Goal: Obtain resource: Download file/media

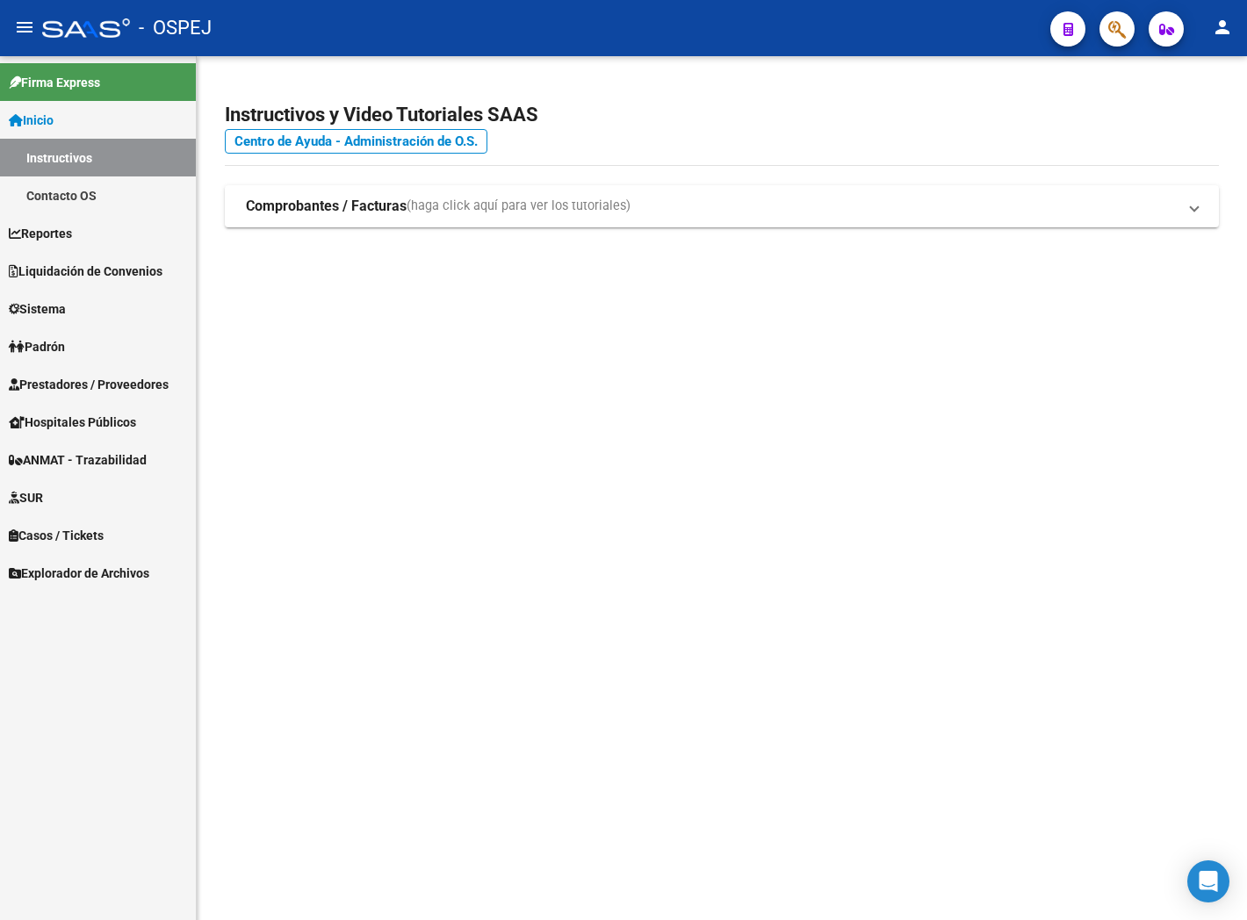
click at [546, 445] on mat-sidenav-content "Instructivos y Video Tutoriales SAAS Centro de Ayuda - Administración de O.S. C…" at bounding box center [722, 488] width 1050 height 864
click at [123, 263] on span "Liquidación de Convenios" at bounding box center [86, 271] width 154 height 19
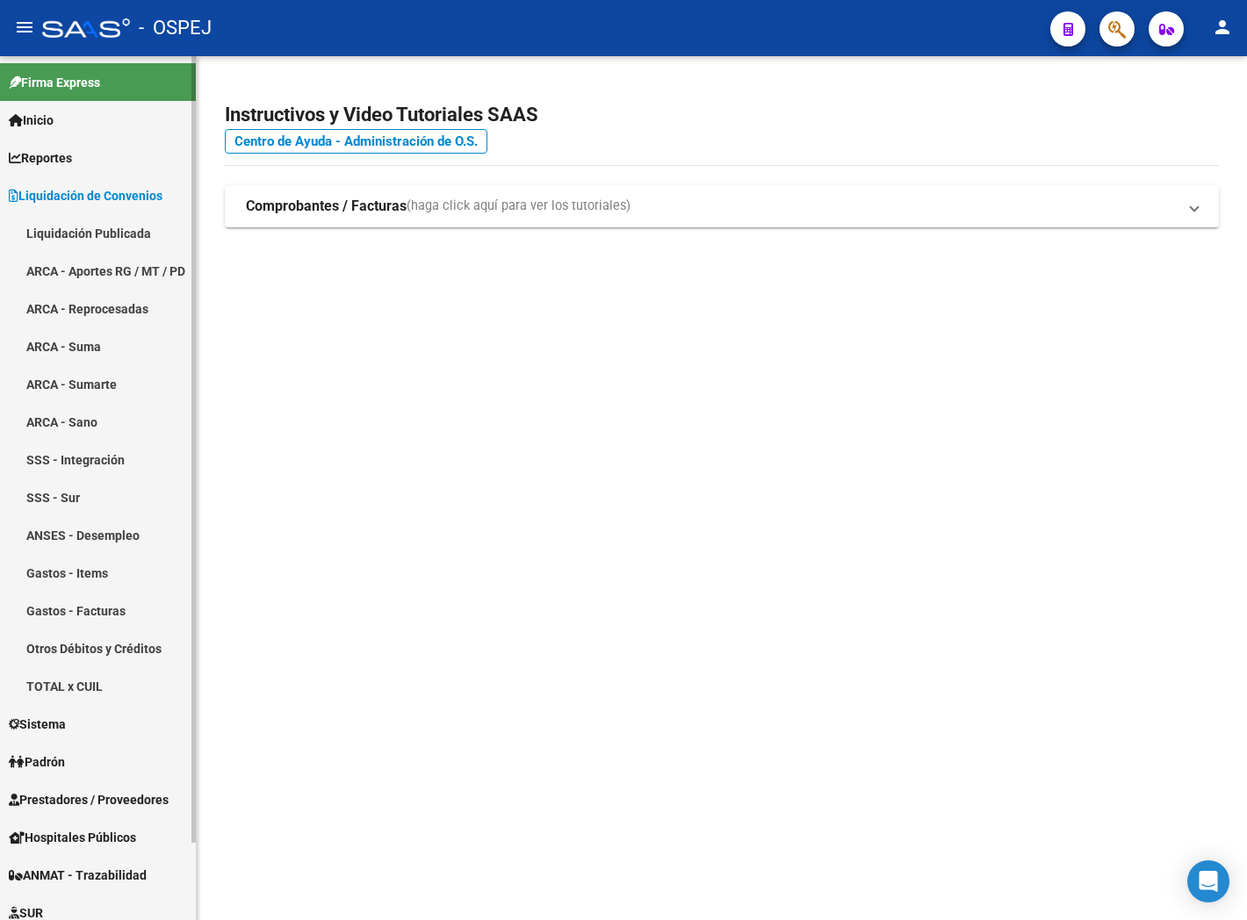
click at [95, 349] on link "ARCA - Suma" at bounding box center [98, 347] width 196 height 38
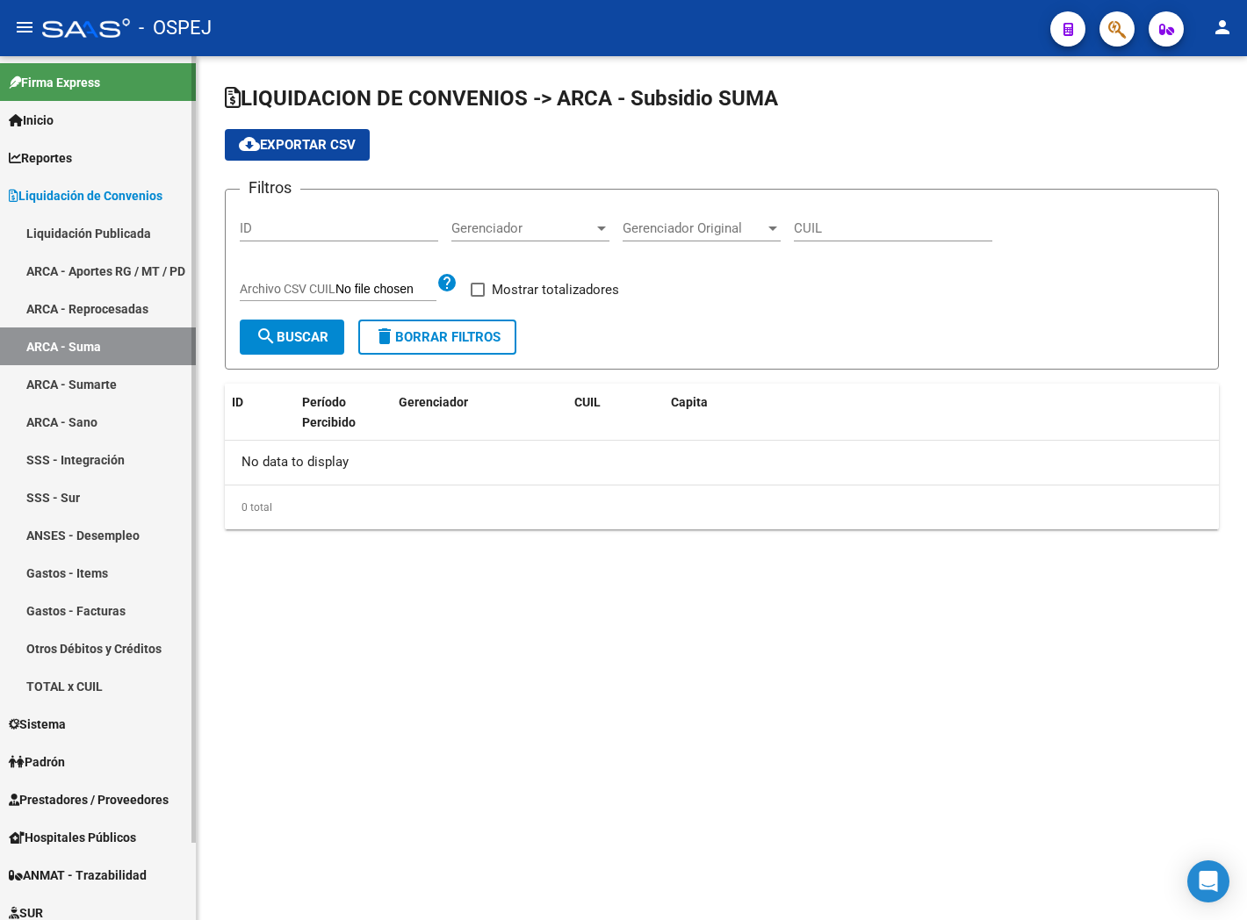
checkbox input "true"
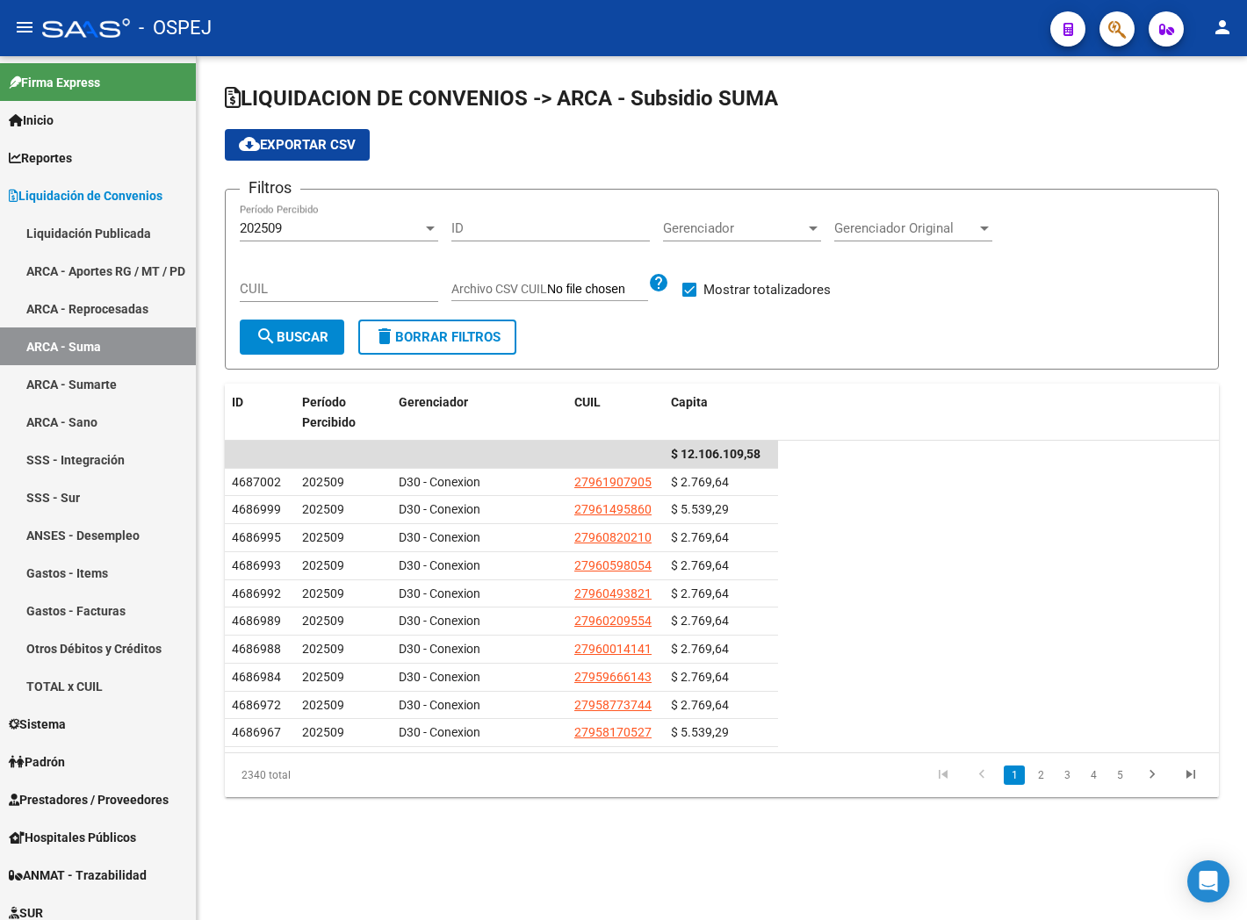
click at [427, 233] on div at bounding box center [430, 228] width 16 height 14
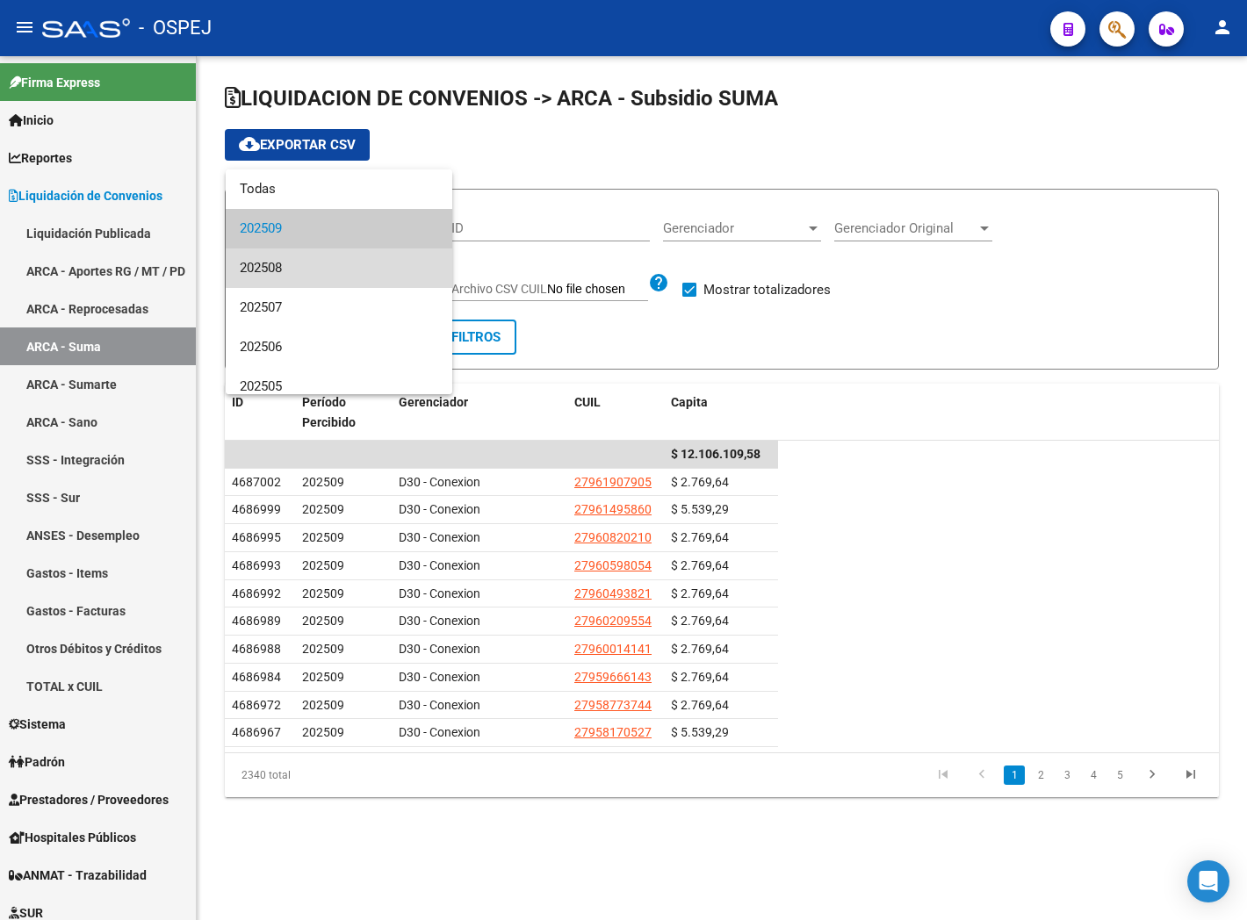
click at [397, 256] on span "202508" at bounding box center [339, 268] width 198 height 40
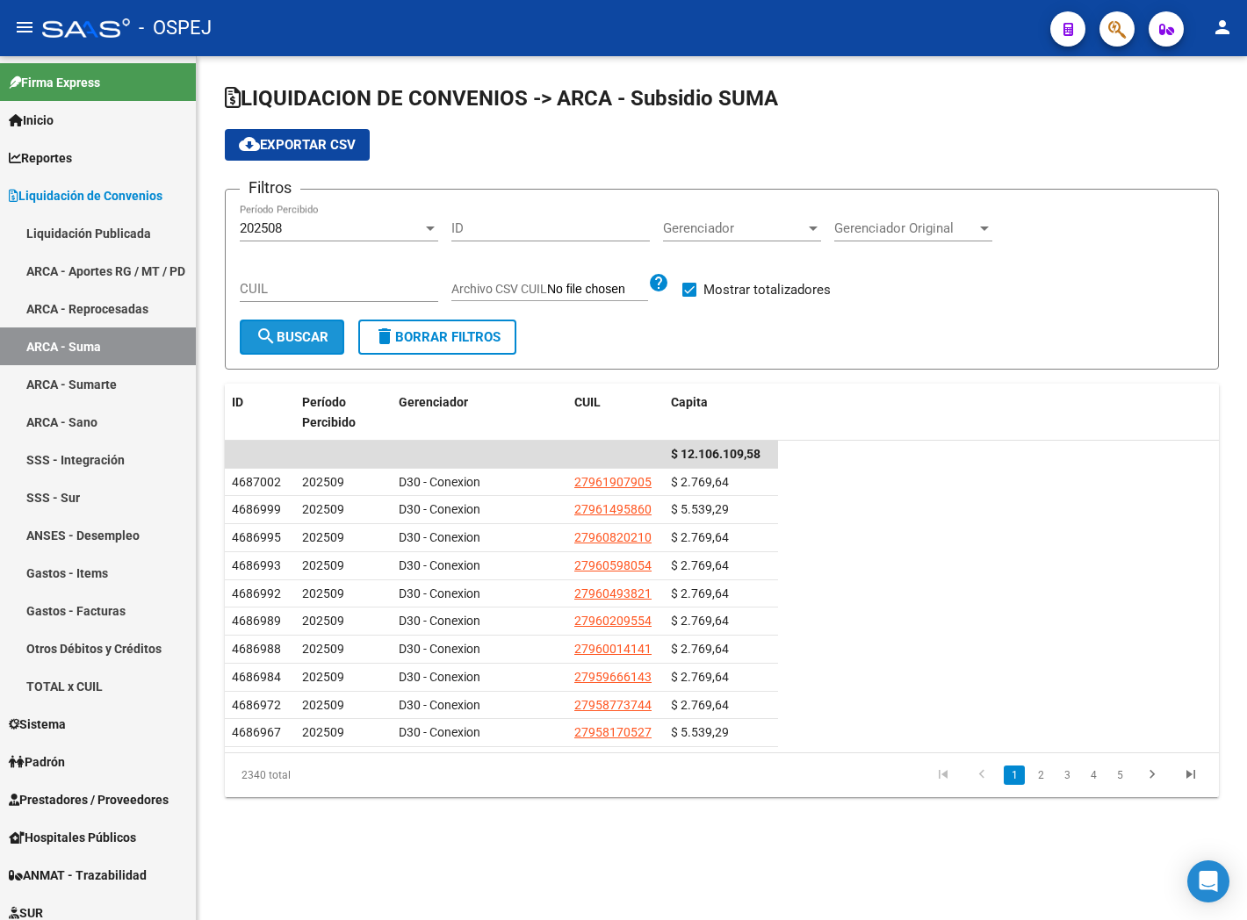
click at [286, 335] on span "search Buscar" at bounding box center [292, 337] width 73 height 16
click at [292, 139] on span "cloud_download Exportar CSV" at bounding box center [297, 145] width 117 height 16
click at [429, 230] on div at bounding box center [430, 229] width 9 height 4
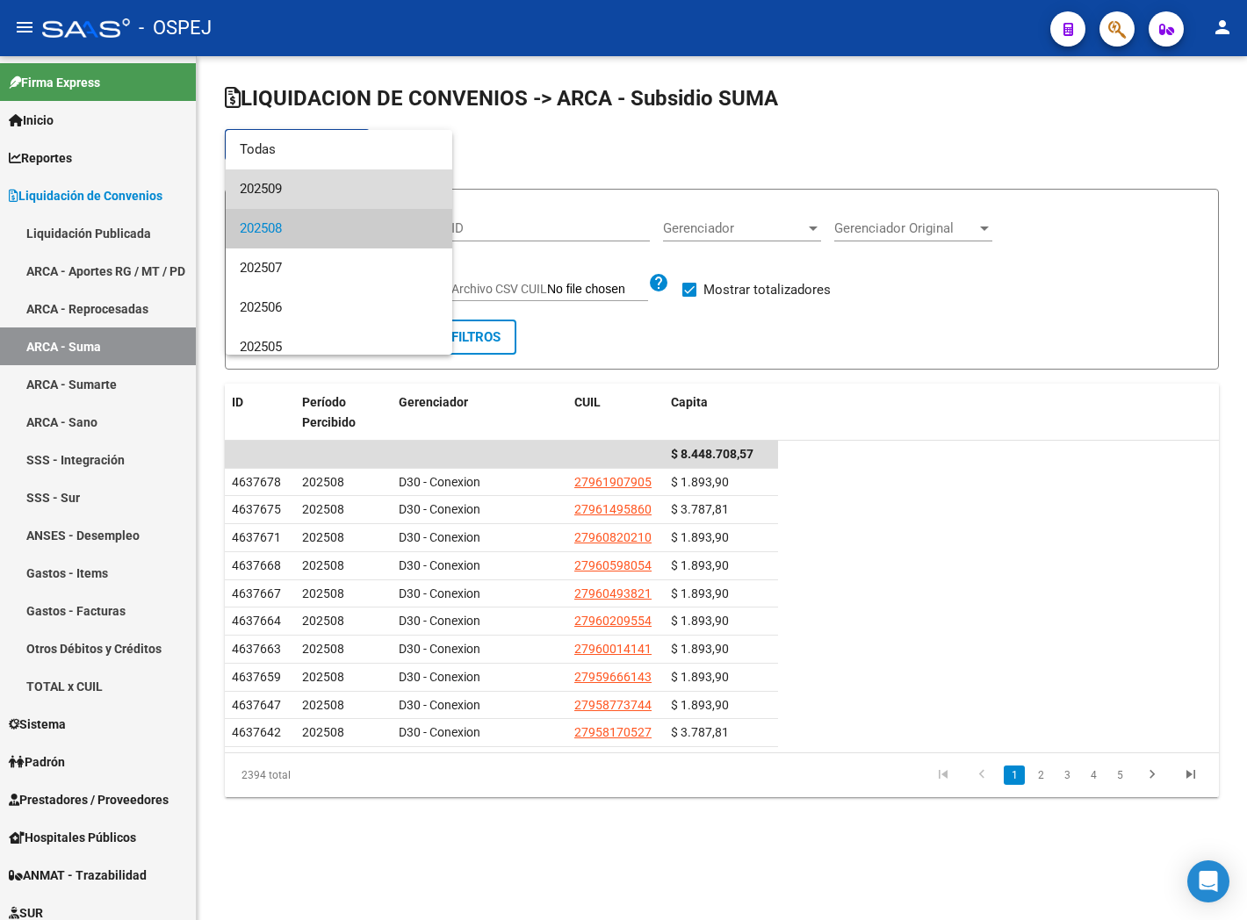
click at [347, 176] on span "202509" at bounding box center [339, 189] width 198 height 40
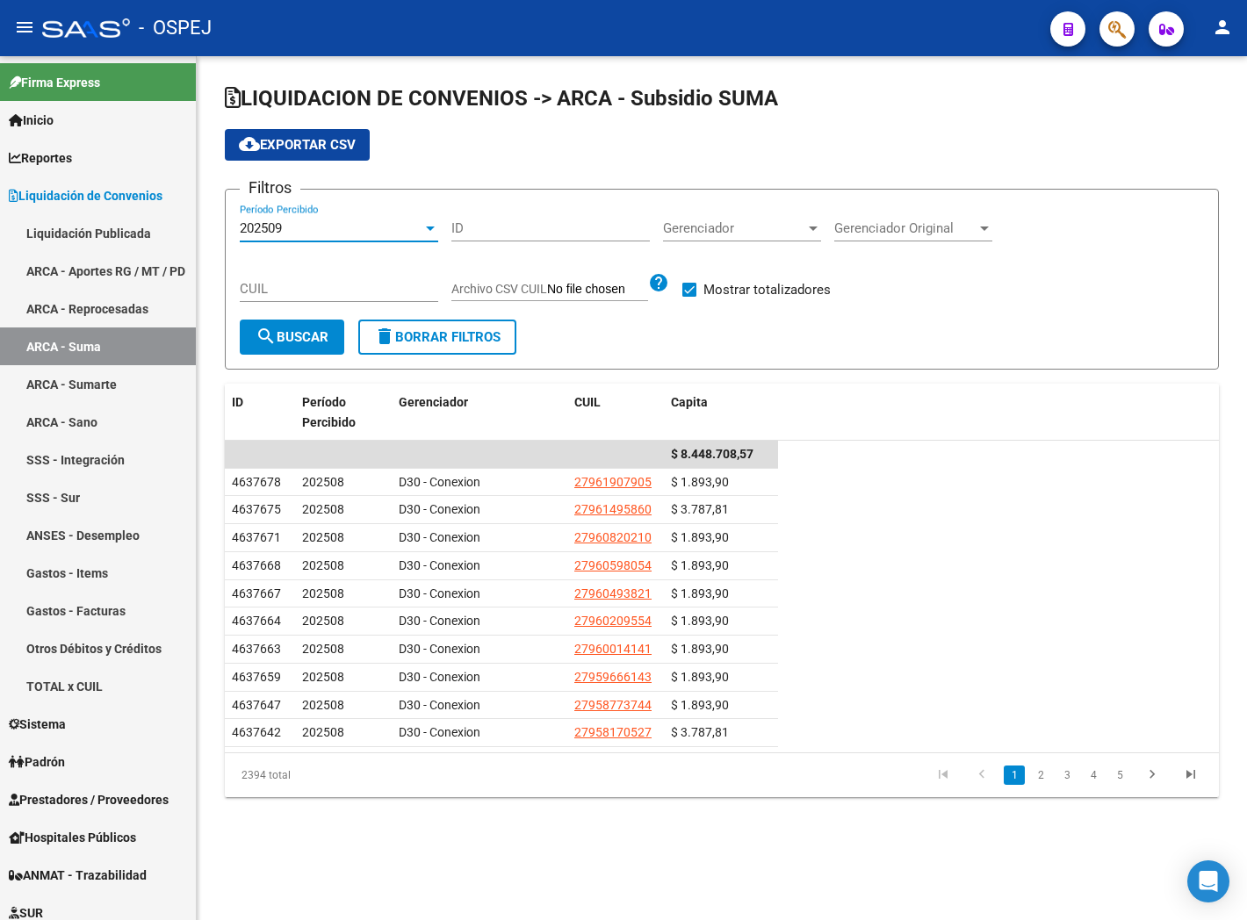
click at [428, 229] on div at bounding box center [430, 229] width 9 height 4
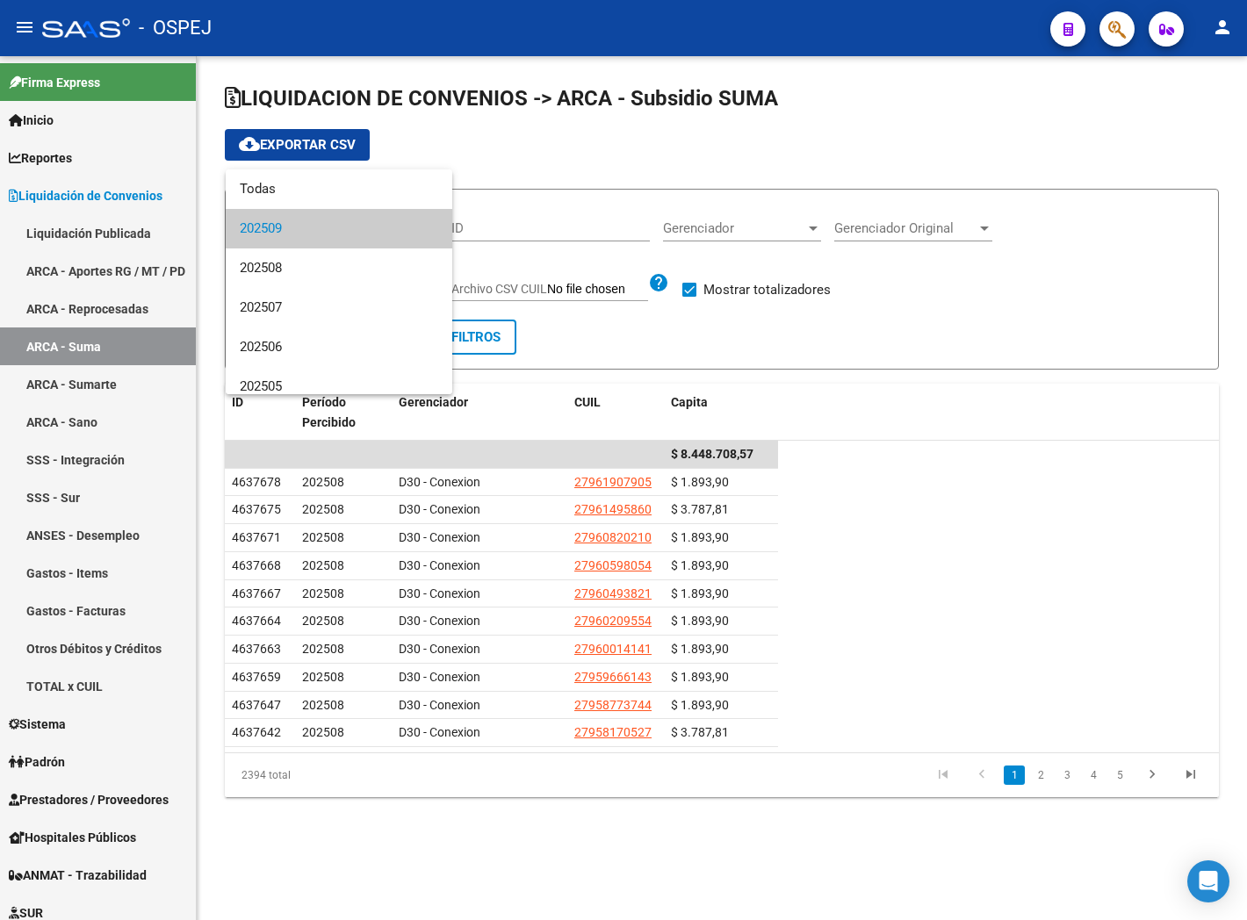
click at [460, 15] on div at bounding box center [623, 460] width 1247 height 920
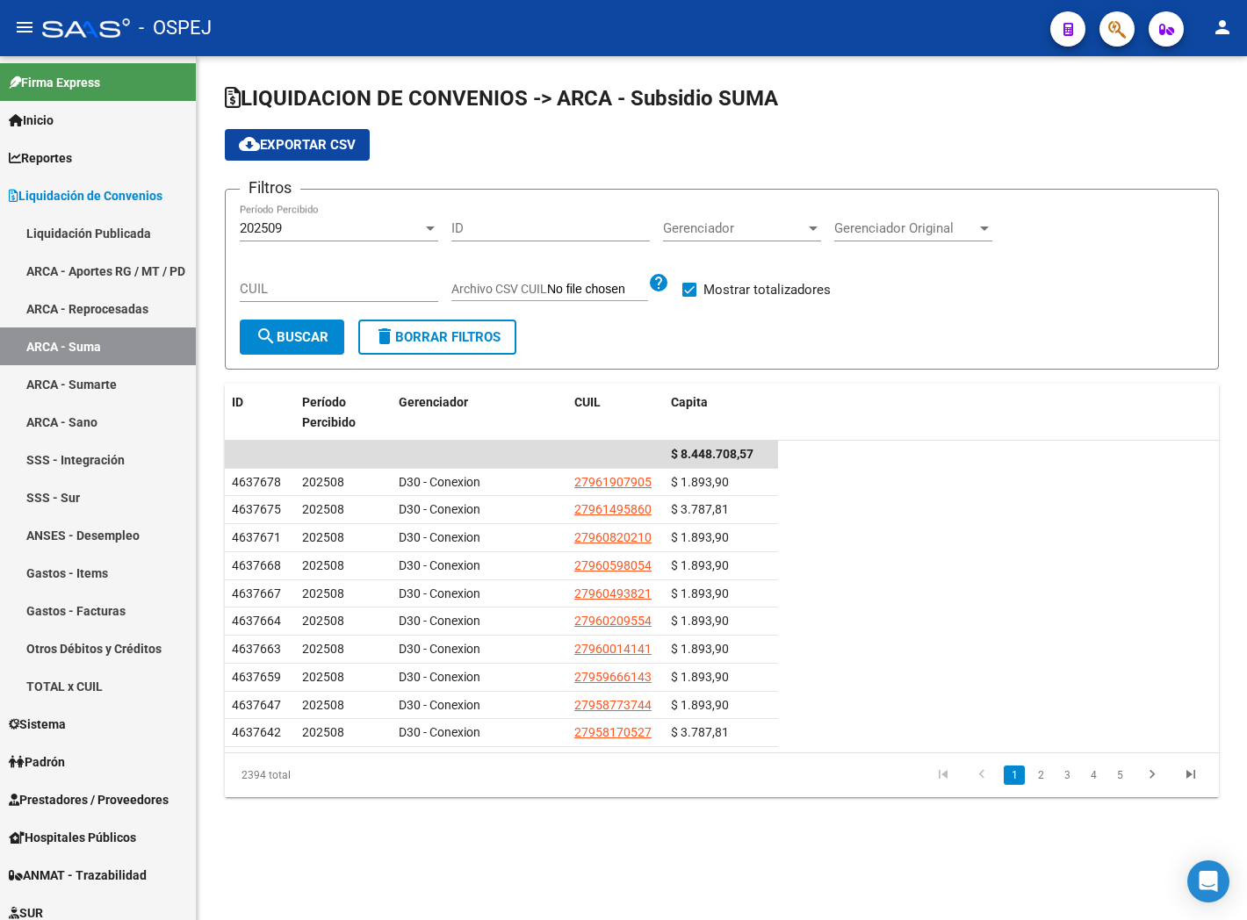
click at [429, 232] on div at bounding box center [430, 228] width 16 height 14
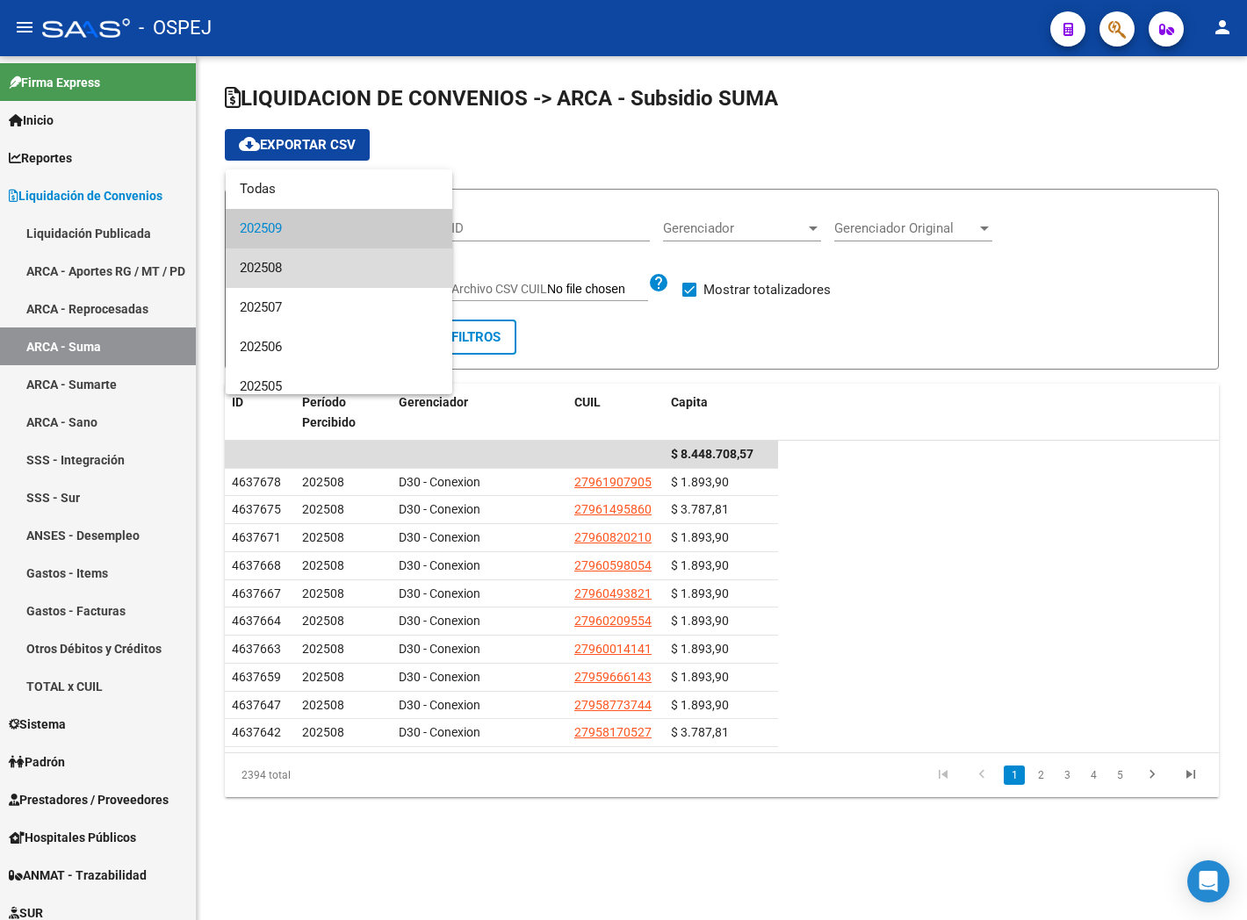
click at [392, 263] on span "202508" at bounding box center [339, 268] width 198 height 40
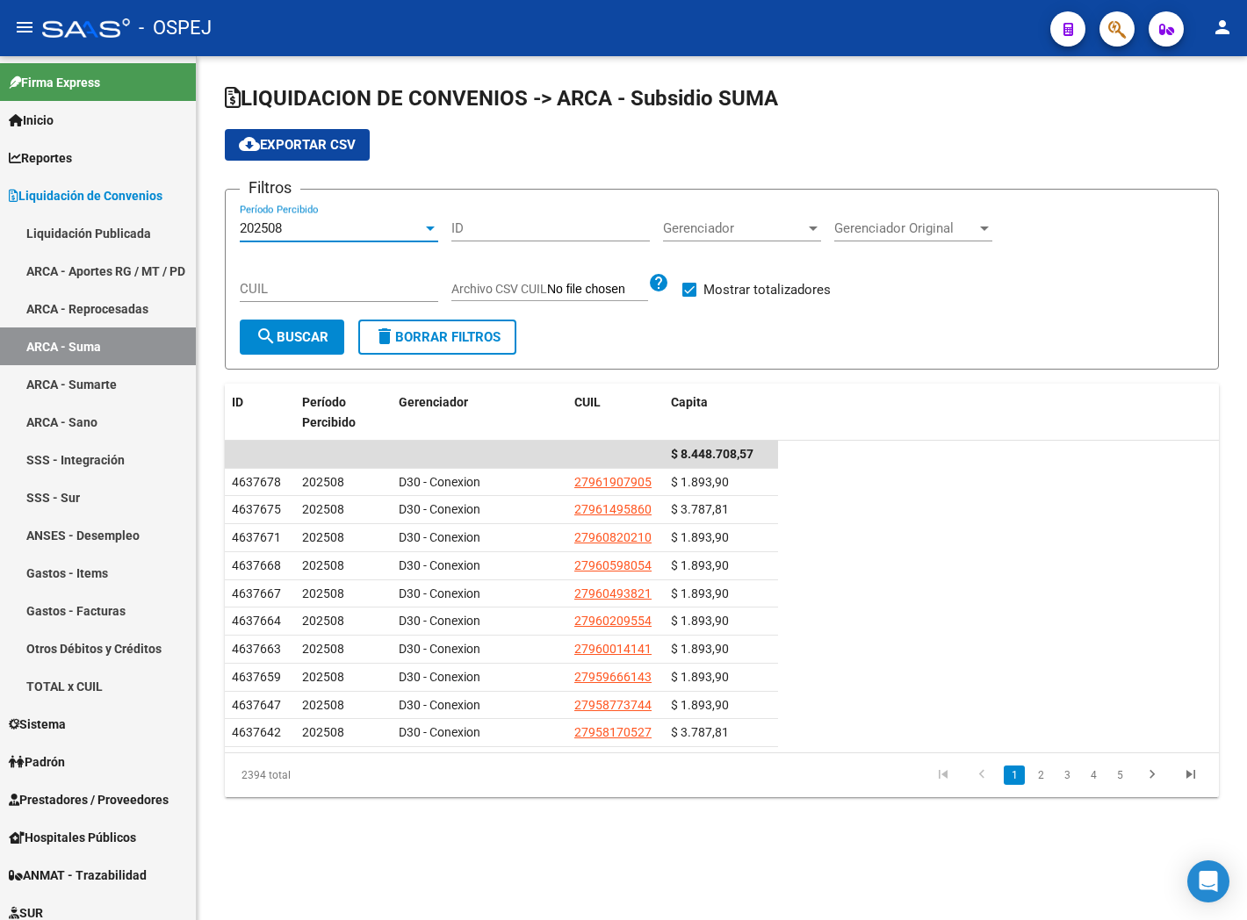
click at [299, 335] on span "search Buscar" at bounding box center [292, 337] width 73 height 16
click at [311, 149] on span "cloud_download Exportar CSV" at bounding box center [297, 145] width 117 height 16
click at [428, 235] on div at bounding box center [430, 228] width 16 height 14
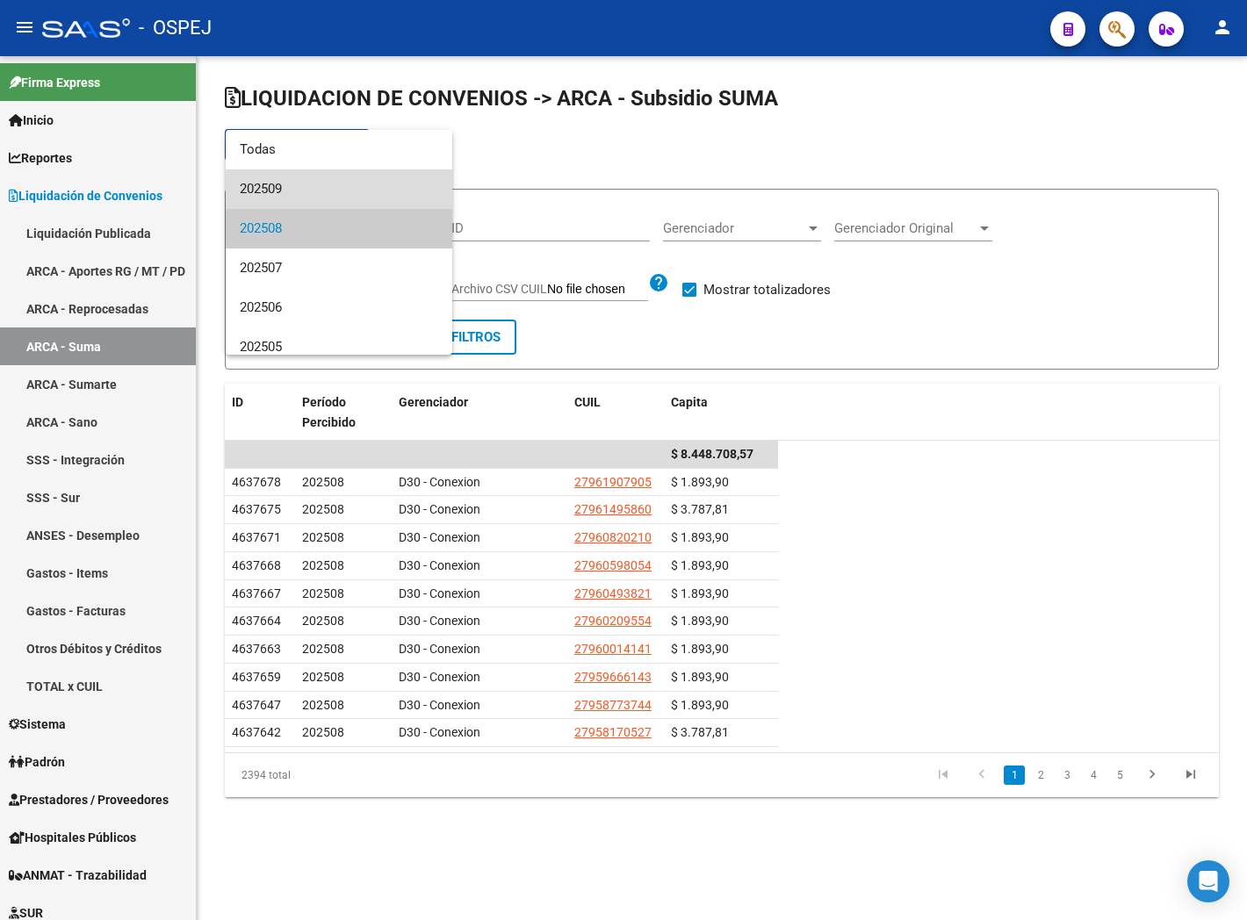
click at [354, 191] on span "202509" at bounding box center [339, 189] width 198 height 40
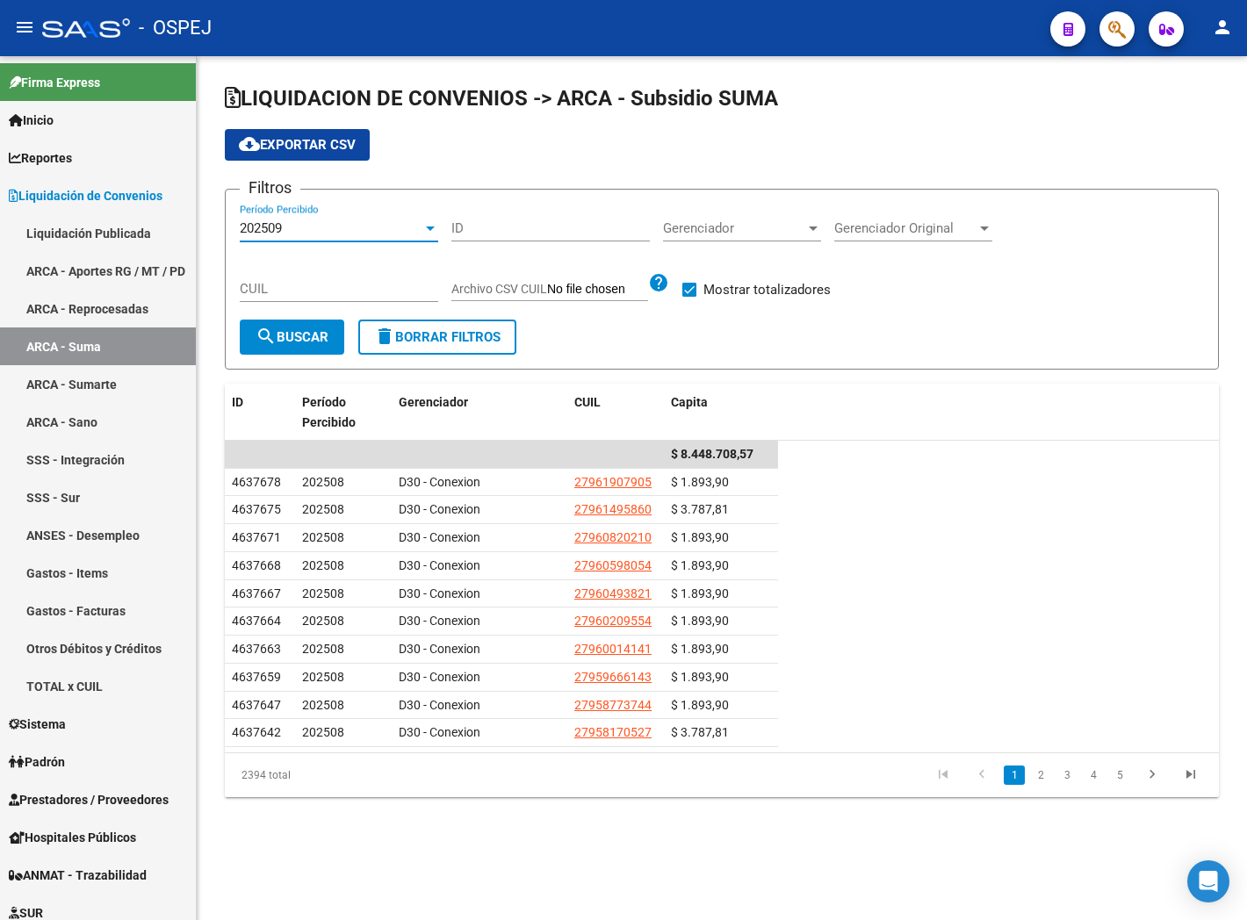
click at [277, 335] on span "search Buscar" at bounding box center [292, 337] width 73 height 16
click at [316, 149] on span "cloud_download Exportar CSV" at bounding box center [297, 145] width 117 height 16
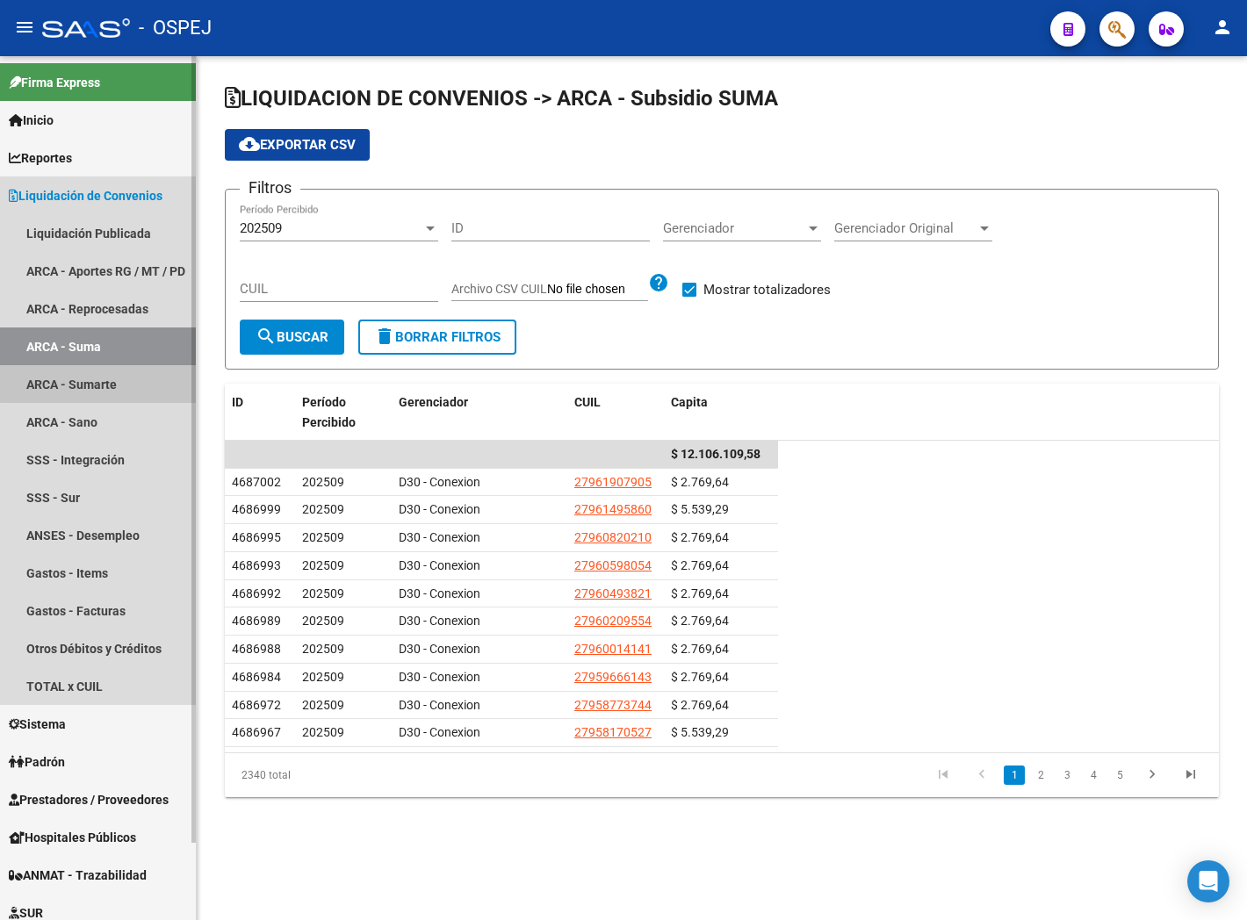
click at [105, 378] on link "ARCA - Sumarte" at bounding box center [98, 384] width 196 height 38
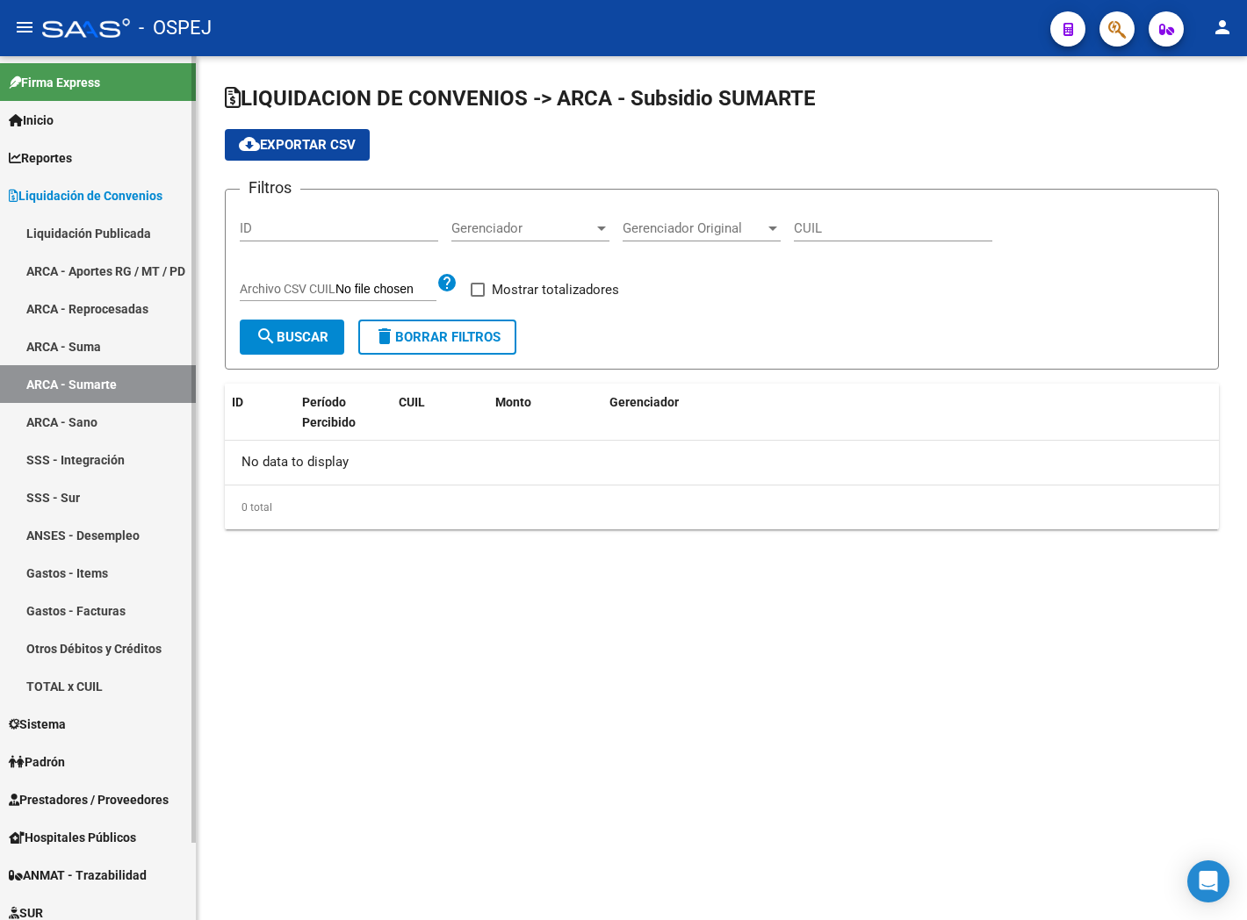
checkbox input "true"
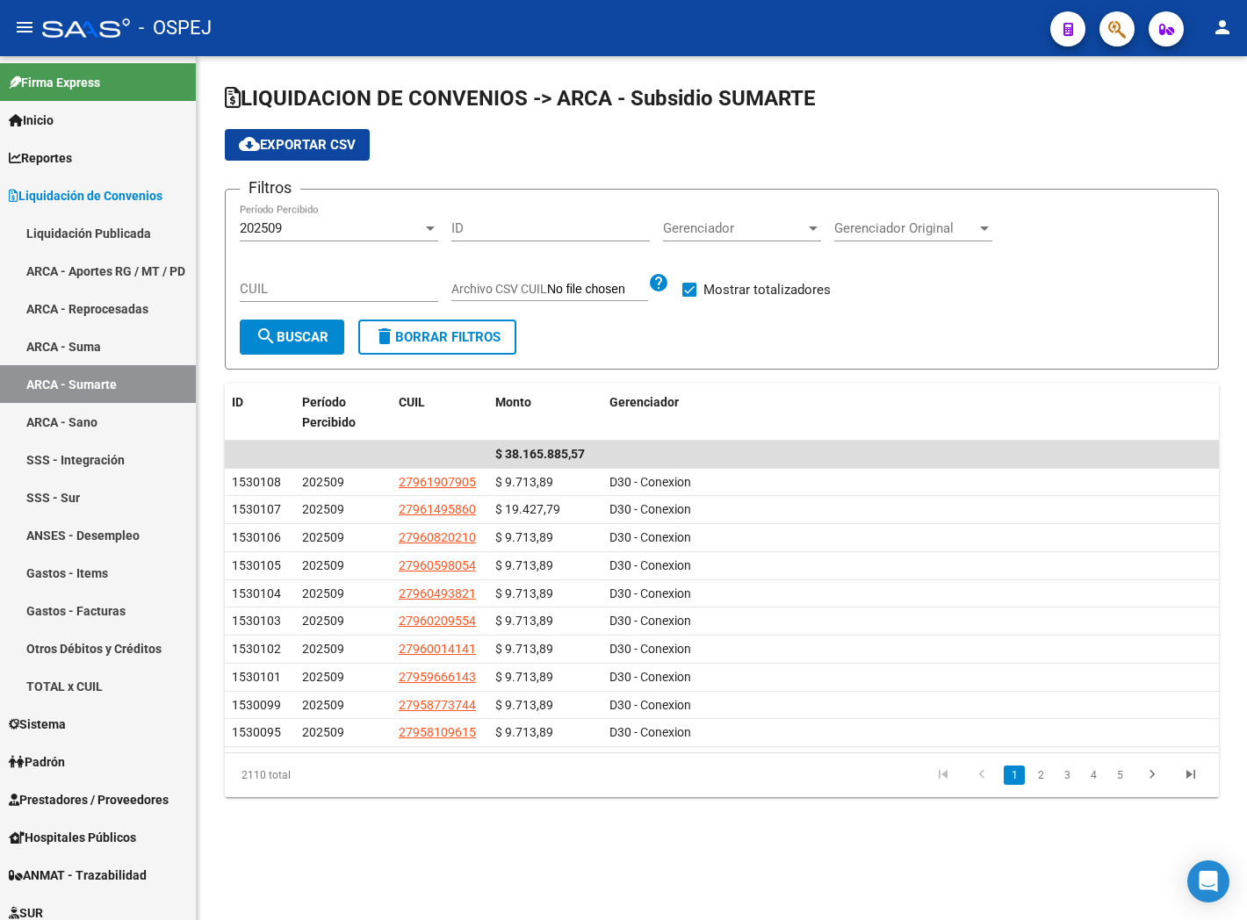
click at [327, 341] on span "search Buscar" at bounding box center [292, 337] width 73 height 16
click at [322, 152] on span "cloud_download Exportar CSV" at bounding box center [297, 145] width 117 height 16
click at [346, 233] on div "202509" at bounding box center [331, 228] width 183 height 16
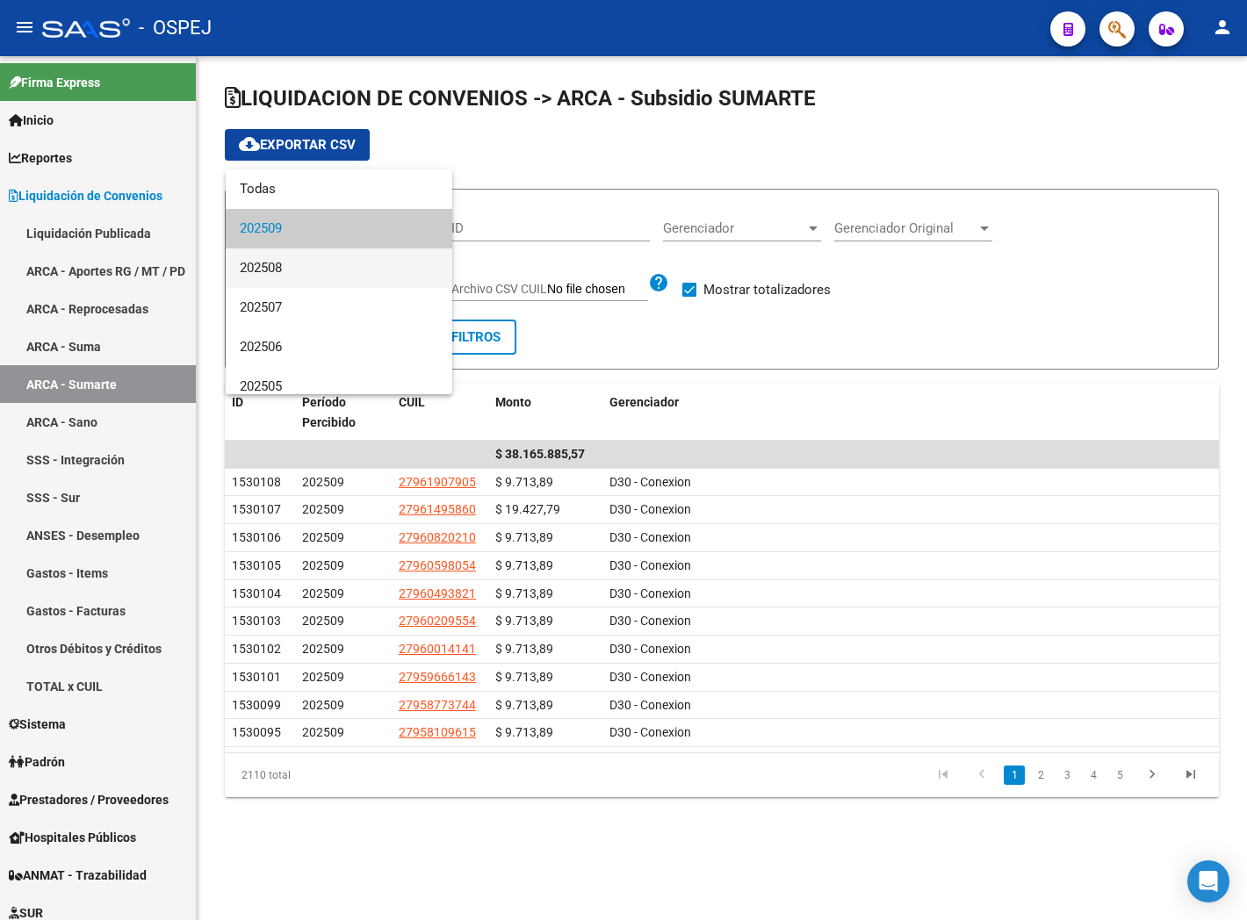
click at [347, 260] on span "202508" at bounding box center [339, 268] width 198 height 40
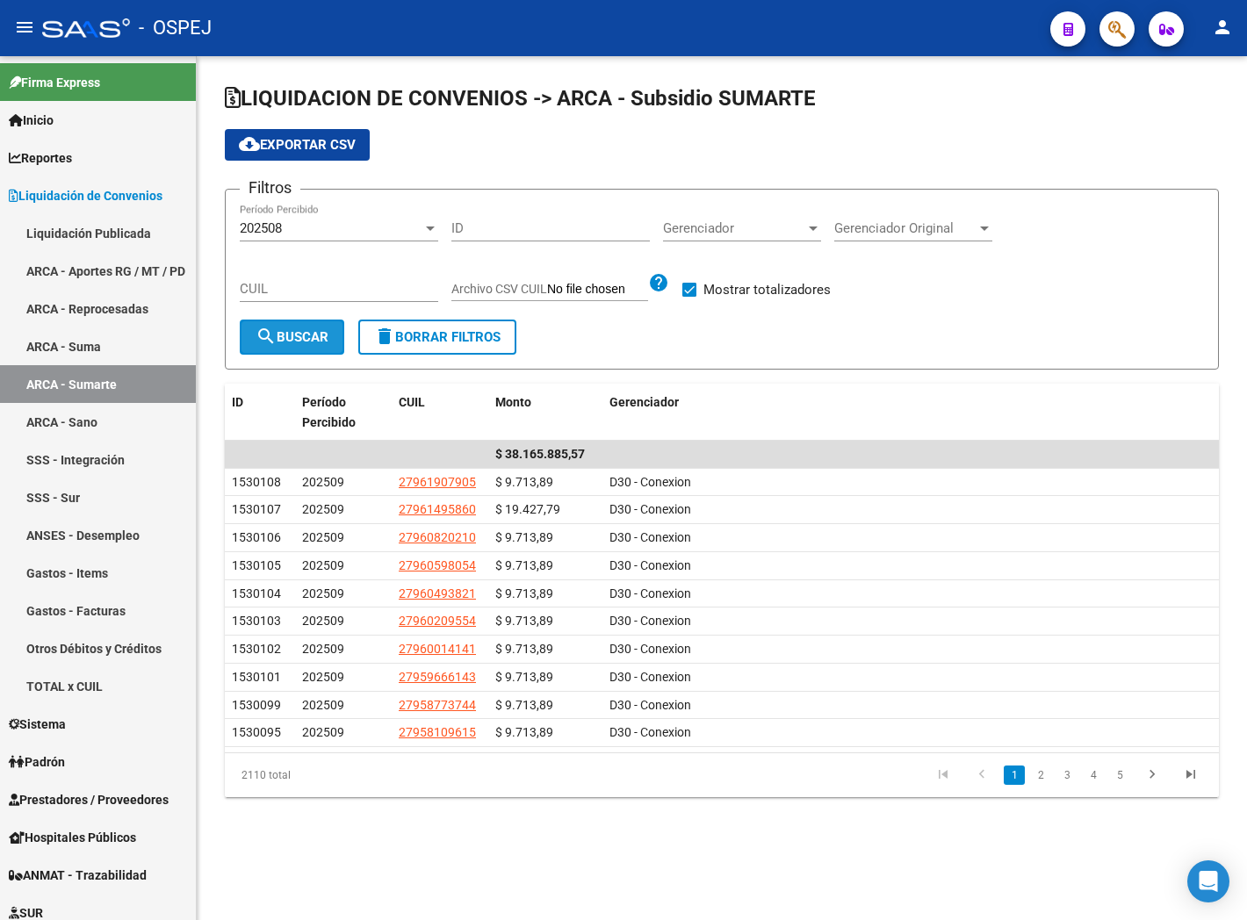
click at [307, 345] on button "search Buscar" at bounding box center [292, 337] width 104 height 35
click at [326, 144] on span "cloud_download Exportar CSV" at bounding box center [297, 145] width 117 height 16
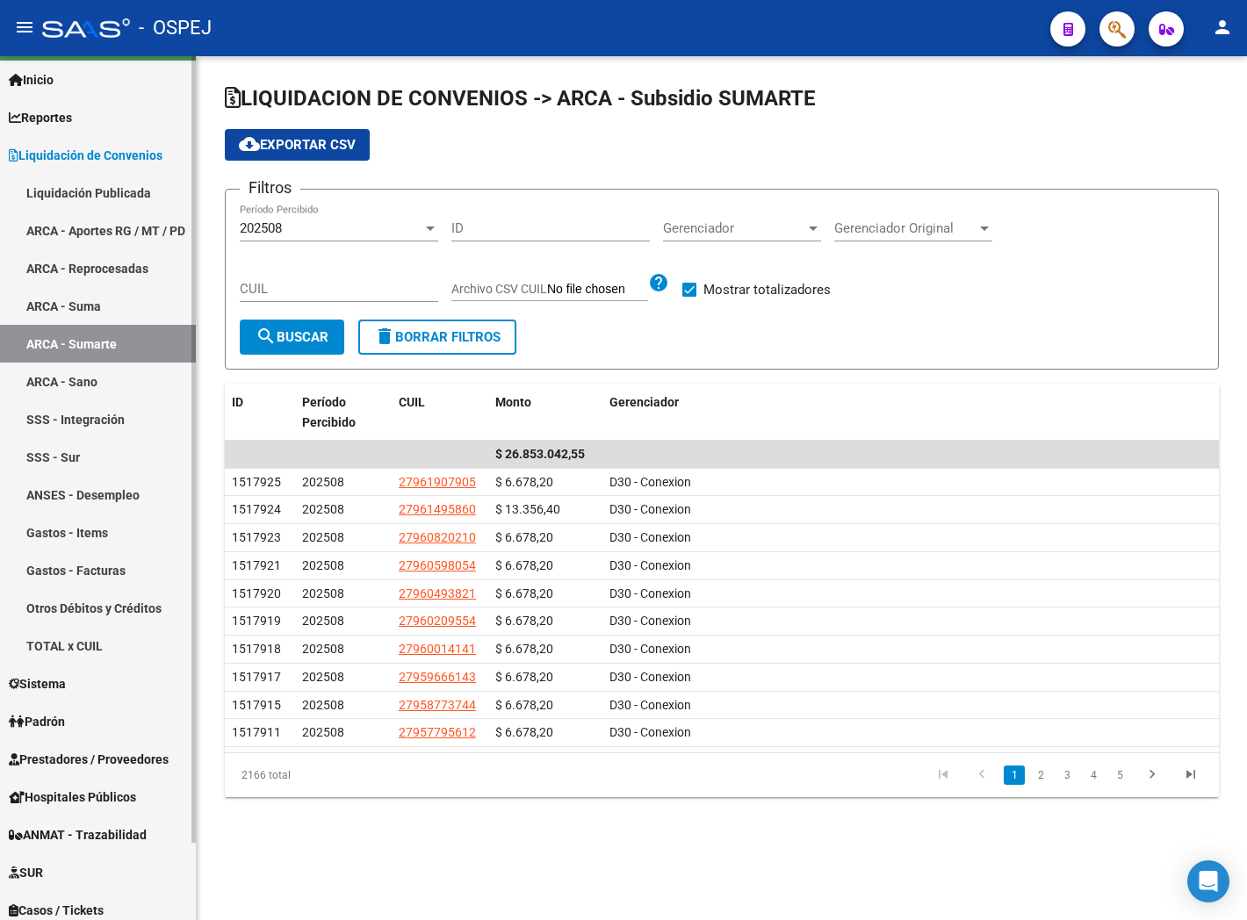
scroll to position [85, 0]
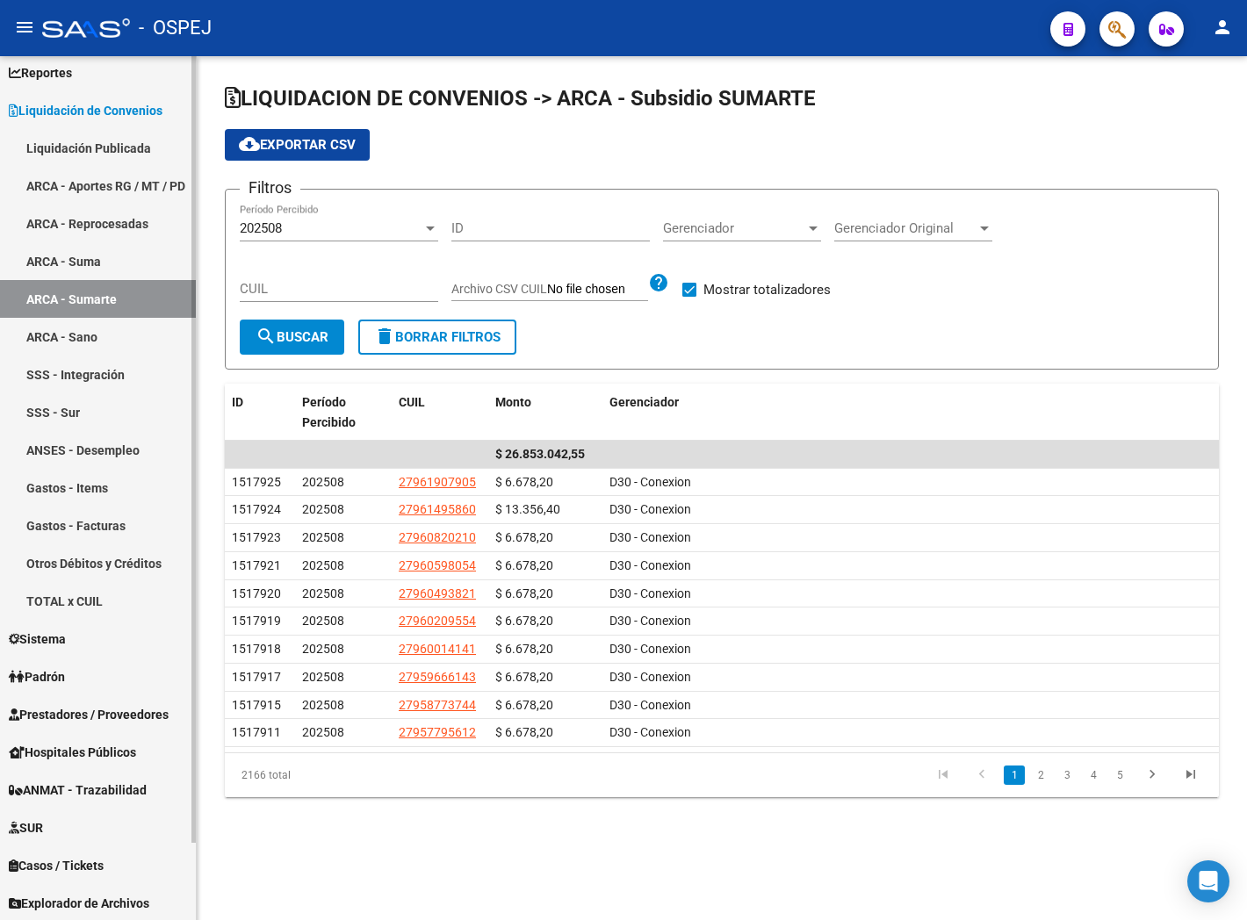
click at [125, 907] on span "Explorador de Archivos" at bounding box center [79, 903] width 140 height 19
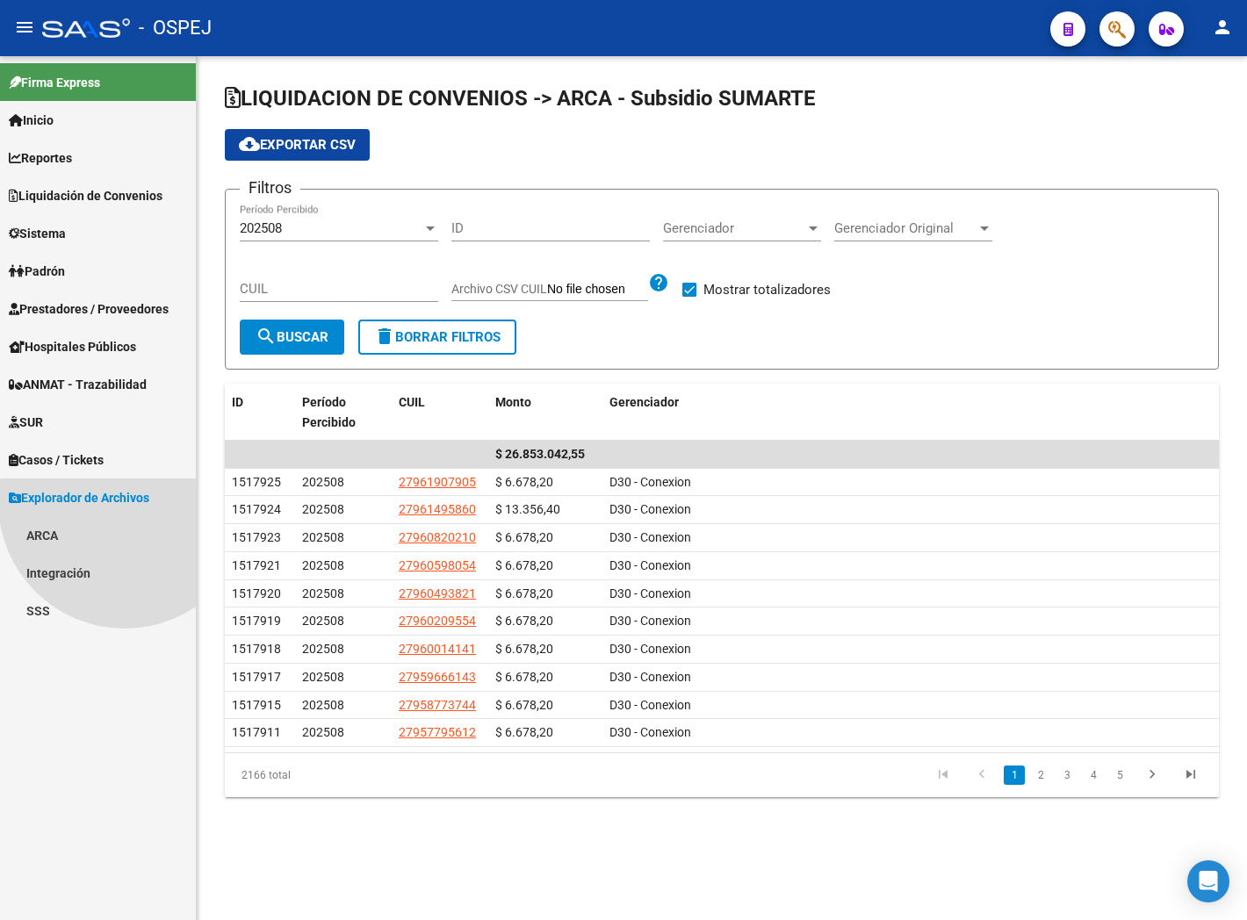
scroll to position [0, 0]
click at [72, 624] on link "SSS" at bounding box center [98, 611] width 196 height 38
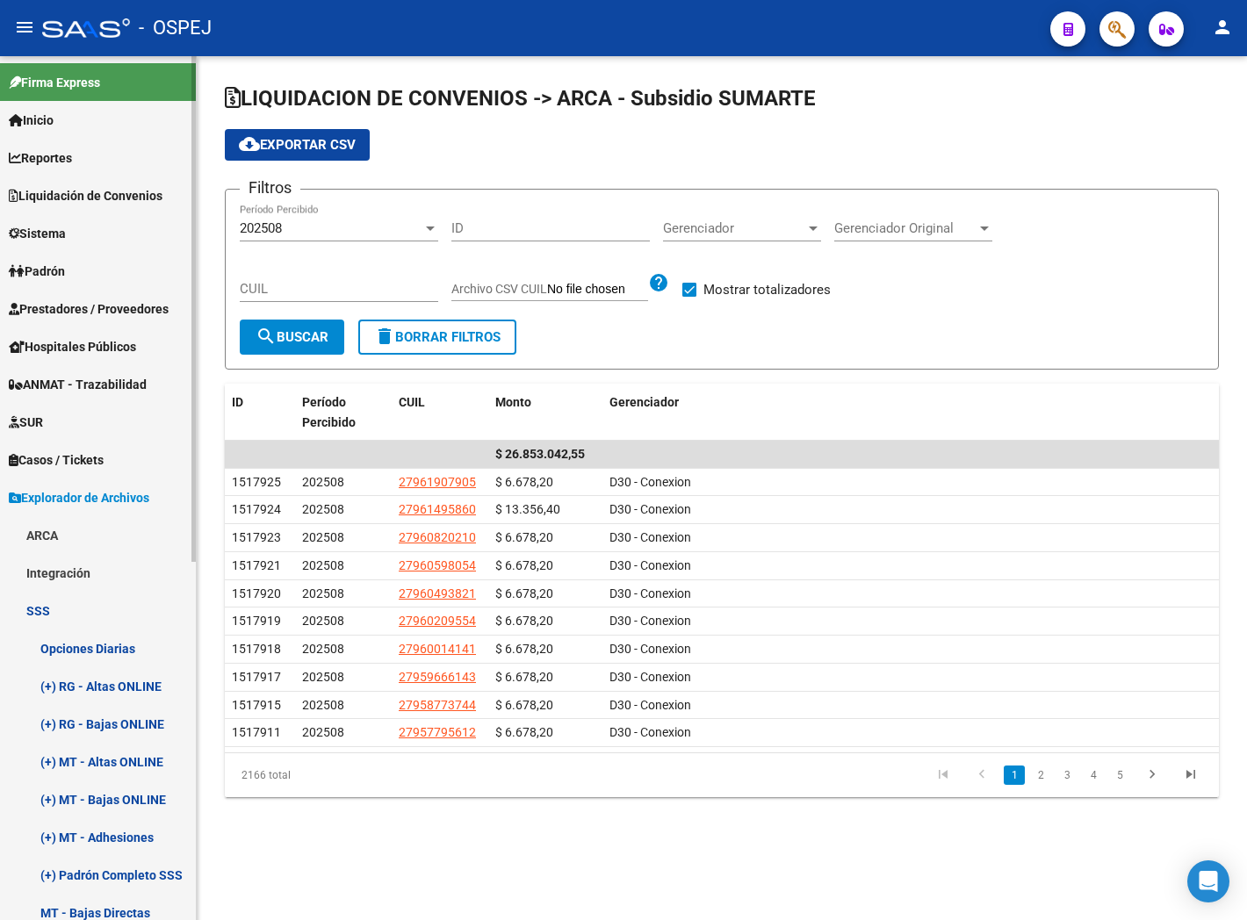
click at [60, 525] on link "ARCA" at bounding box center [98, 535] width 196 height 38
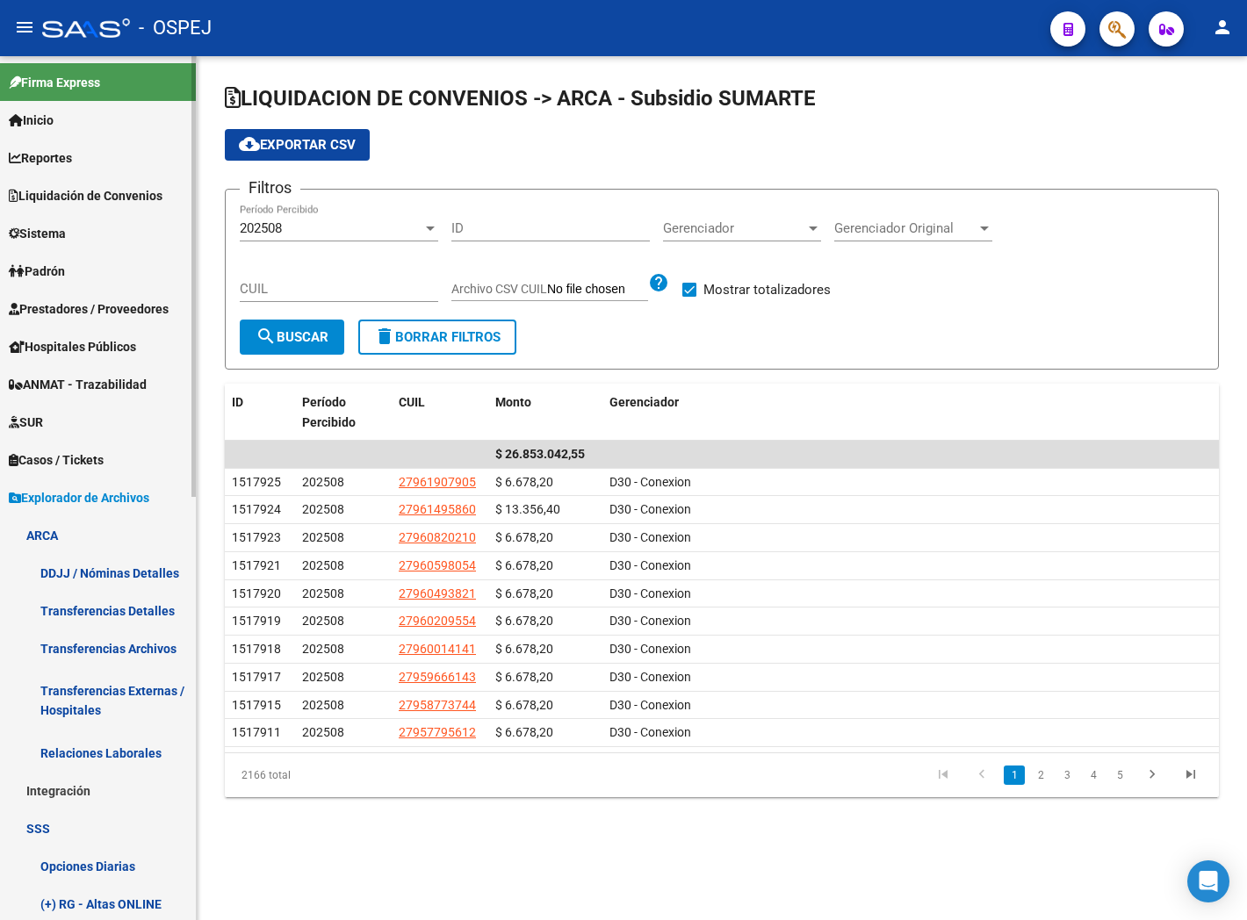
click at [152, 645] on link "Transferencias Archivos" at bounding box center [98, 649] width 196 height 38
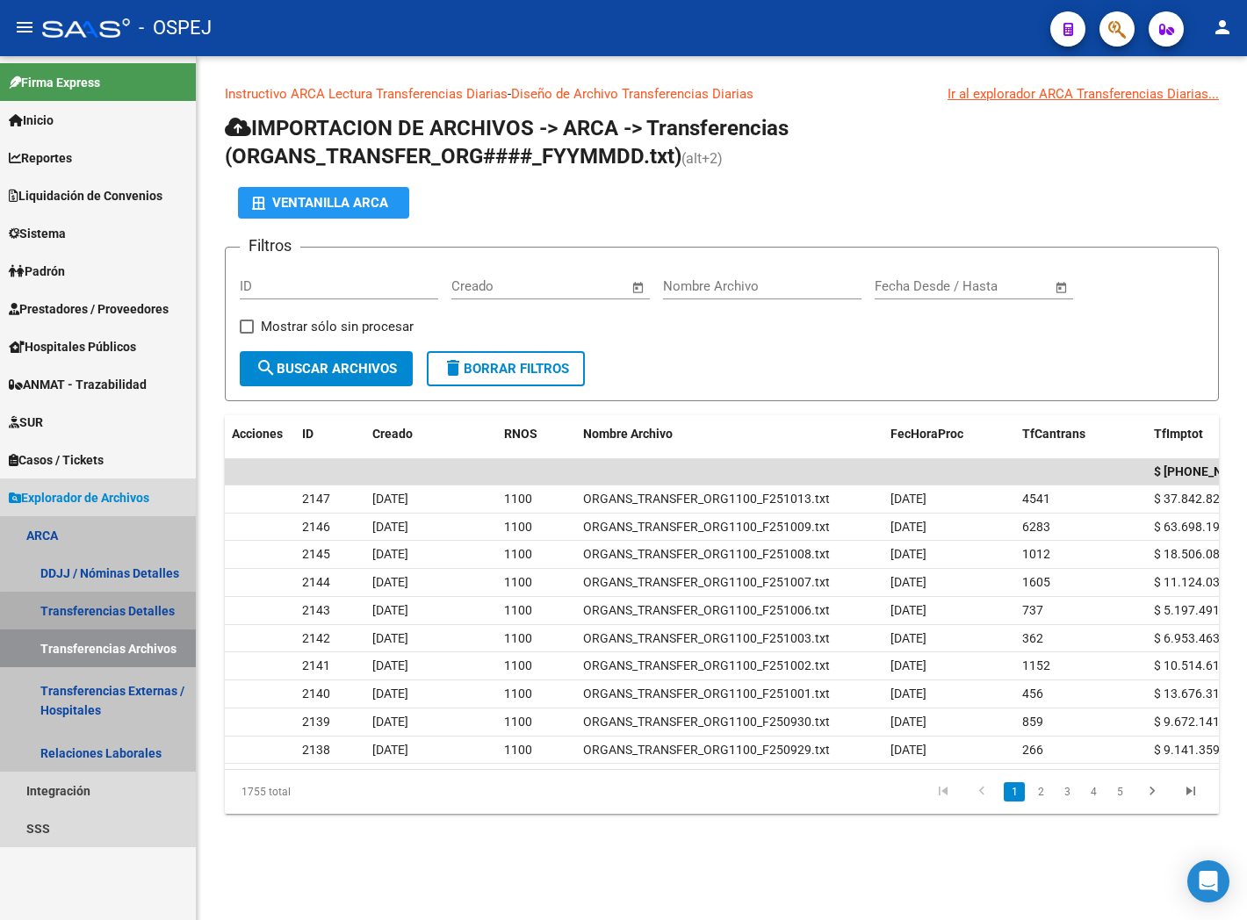
click at [142, 615] on link "Transferencias Detalles" at bounding box center [98, 611] width 196 height 38
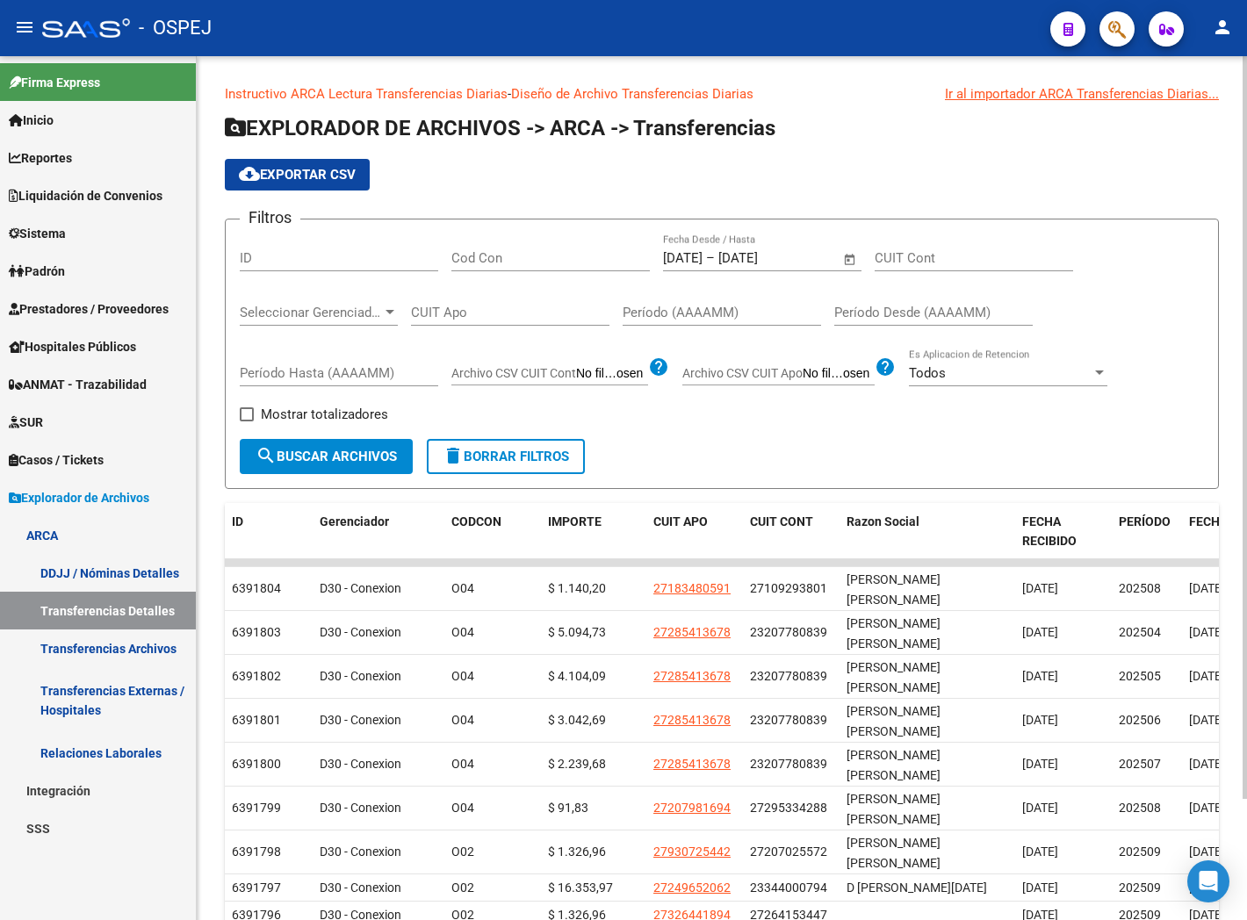
click at [857, 258] on span "Open calendar" at bounding box center [850, 259] width 42 height 42
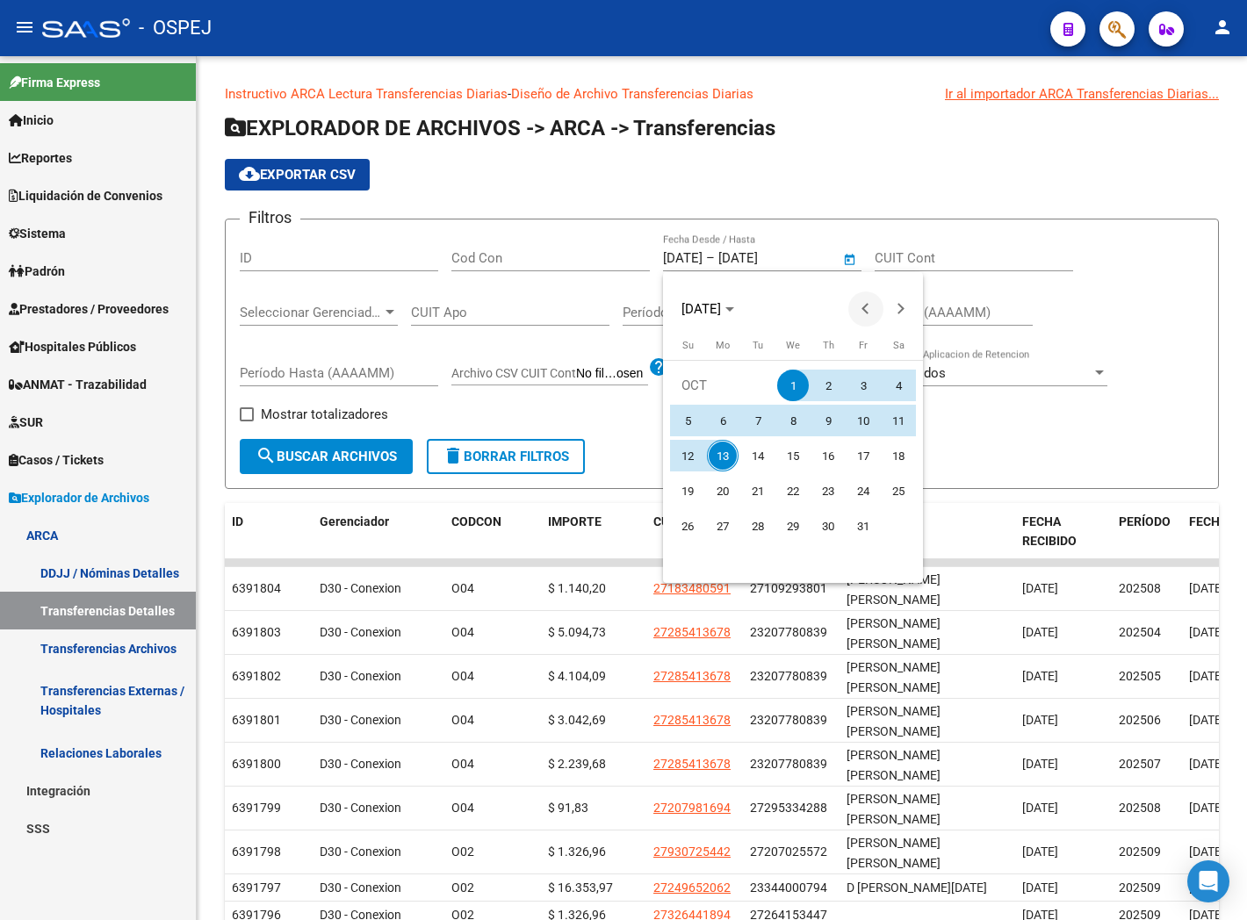
click at [871, 311] on button "Previous month" at bounding box center [865, 309] width 35 height 35
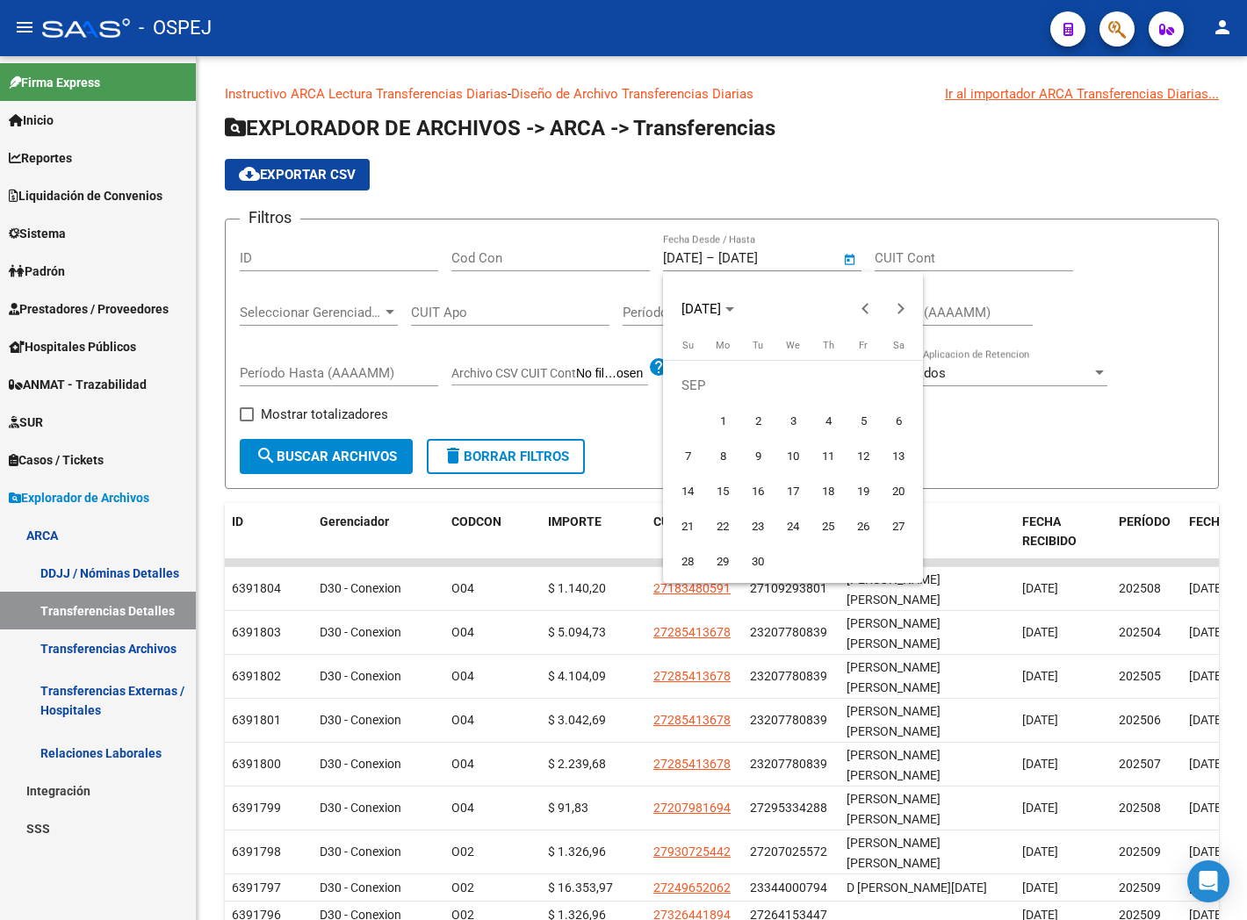
click at [723, 430] on span "1" at bounding box center [723, 421] width 32 height 32
type input "[DATE]"
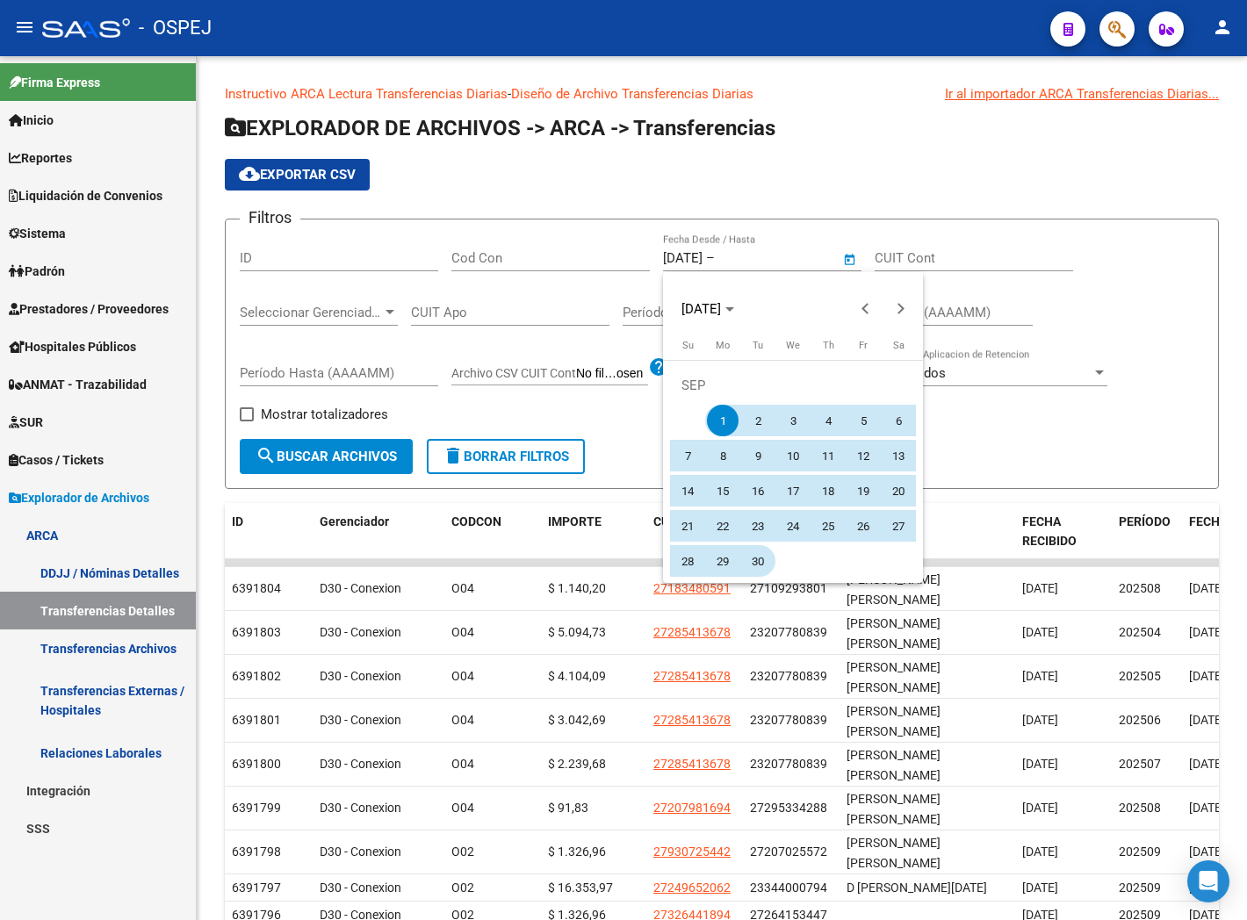
click at [762, 569] on span "30" at bounding box center [758, 561] width 32 height 32
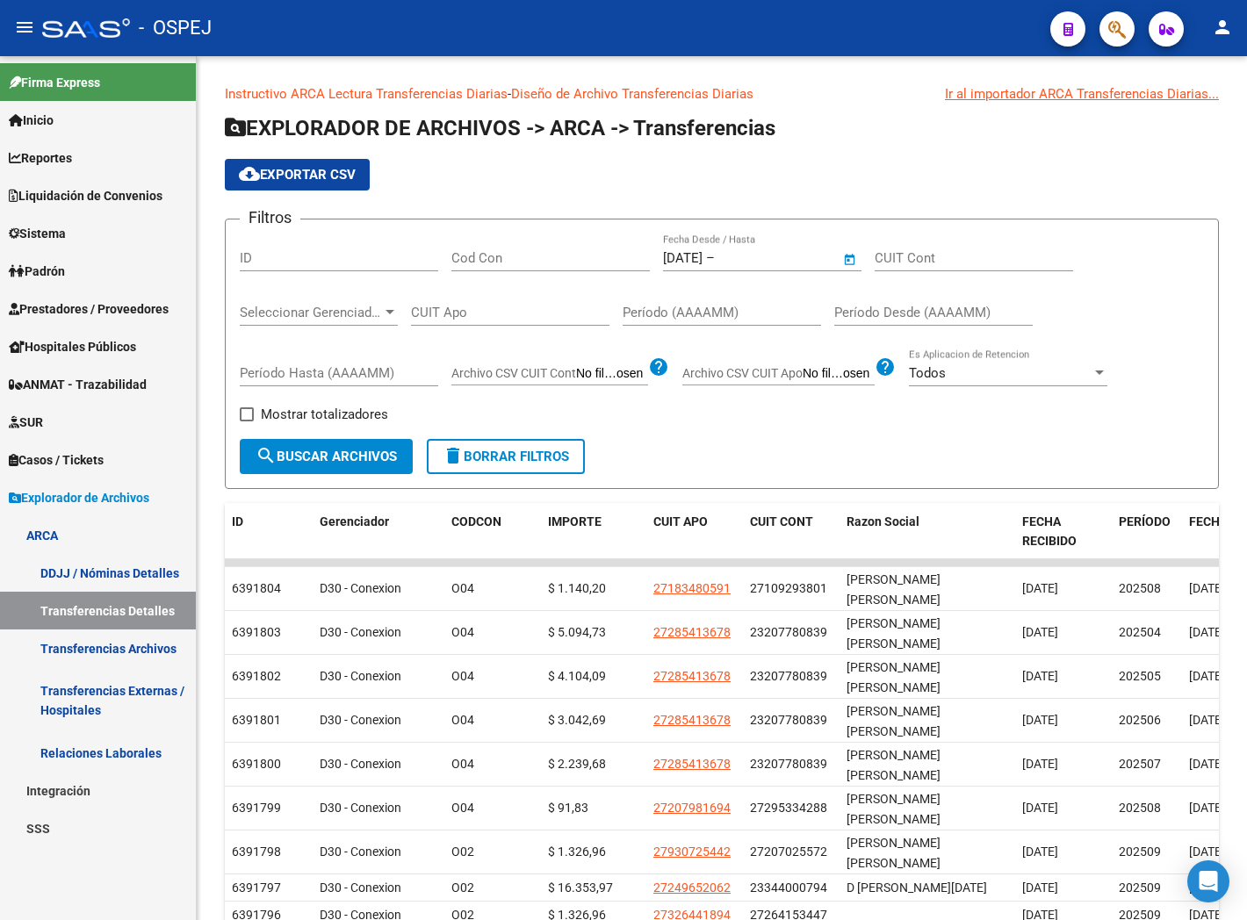
type input "[DATE]"
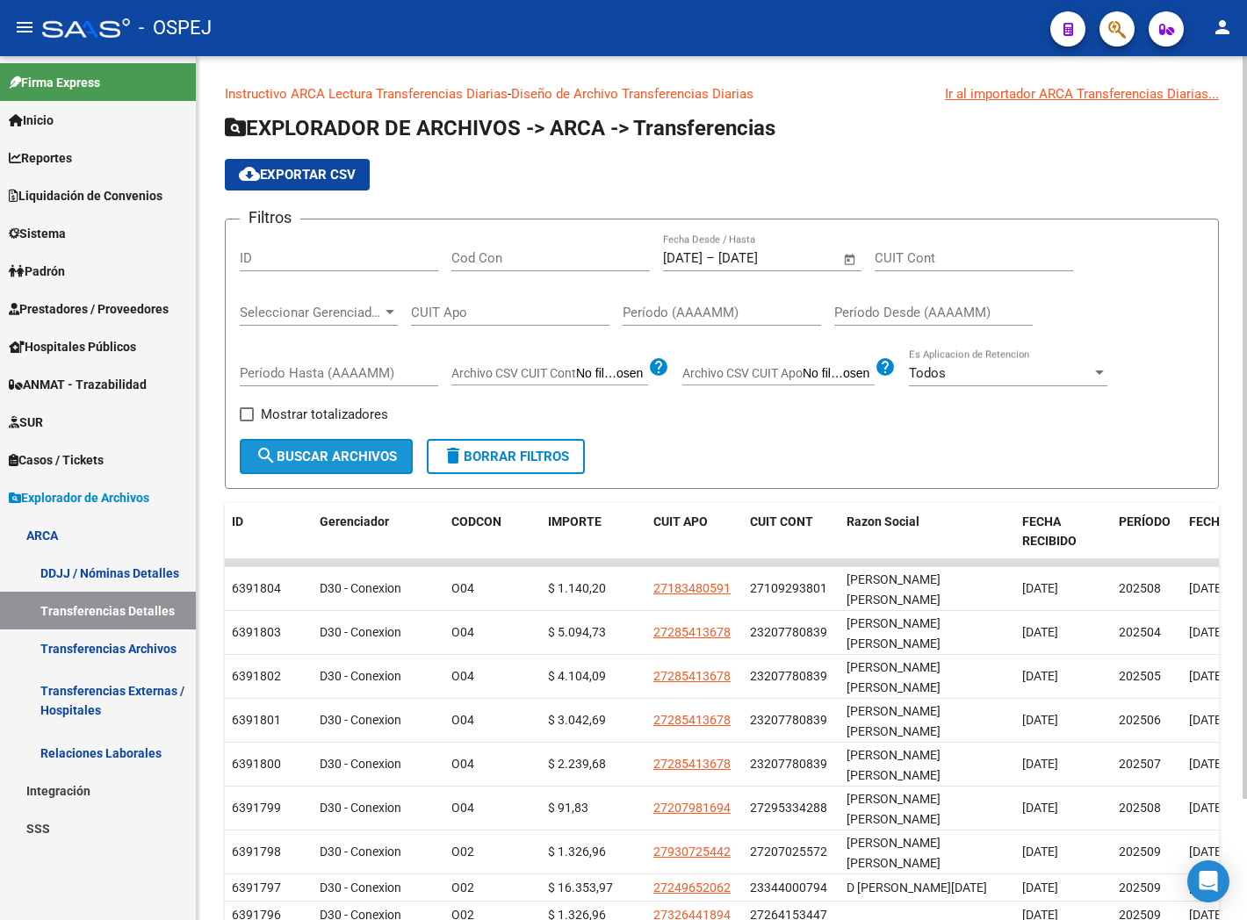
click at [330, 466] on button "search Buscar Archivos" at bounding box center [326, 456] width 173 height 35
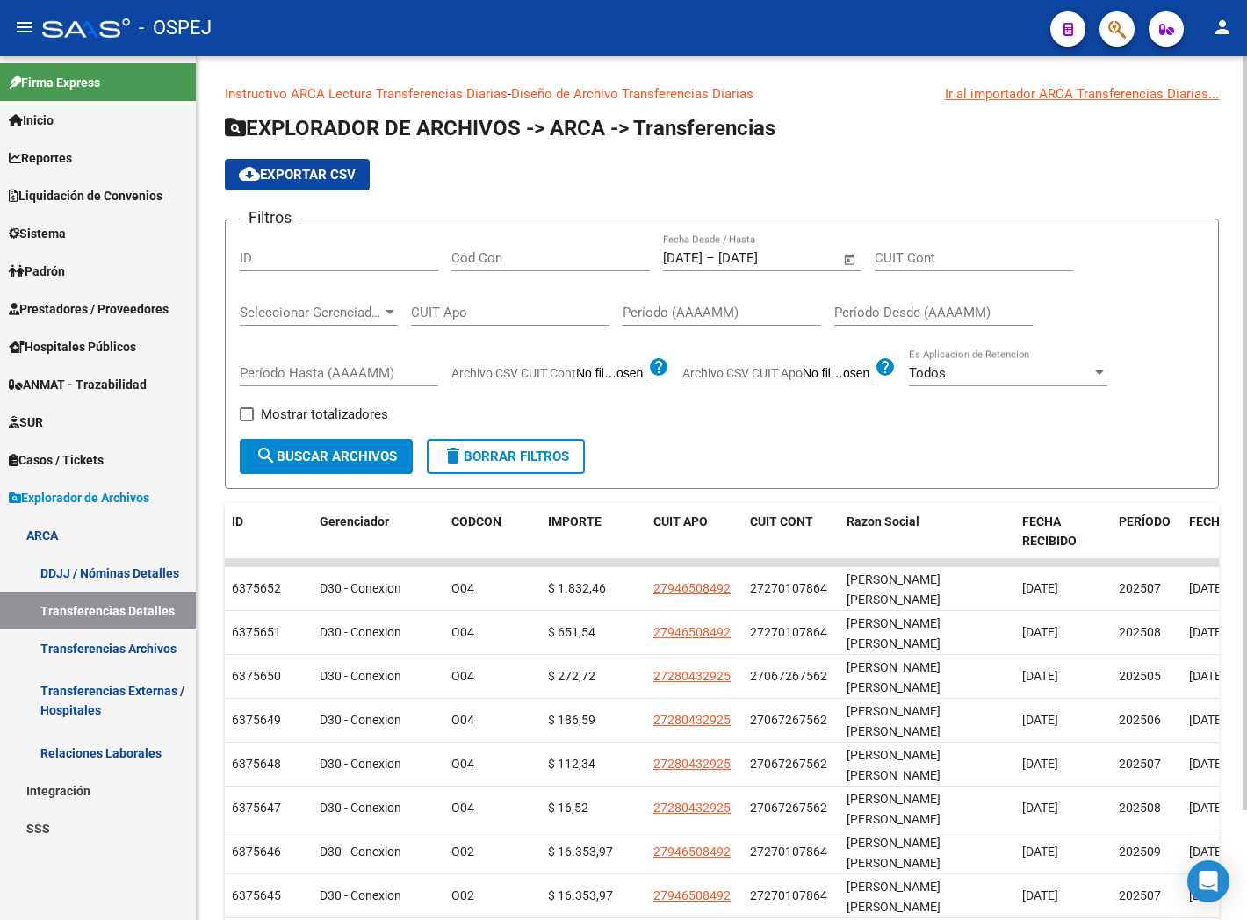
click at [314, 180] on span "cloud_download Exportar CSV" at bounding box center [297, 175] width 117 height 16
click at [750, 267] on div "[DATE] [DATE] – [DATE] Fecha fin Fecha Desde / Hasta" at bounding box center [751, 253] width 177 height 38
click at [852, 261] on span "Open calendar" at bounding box center [850, 259] width 42 height 42
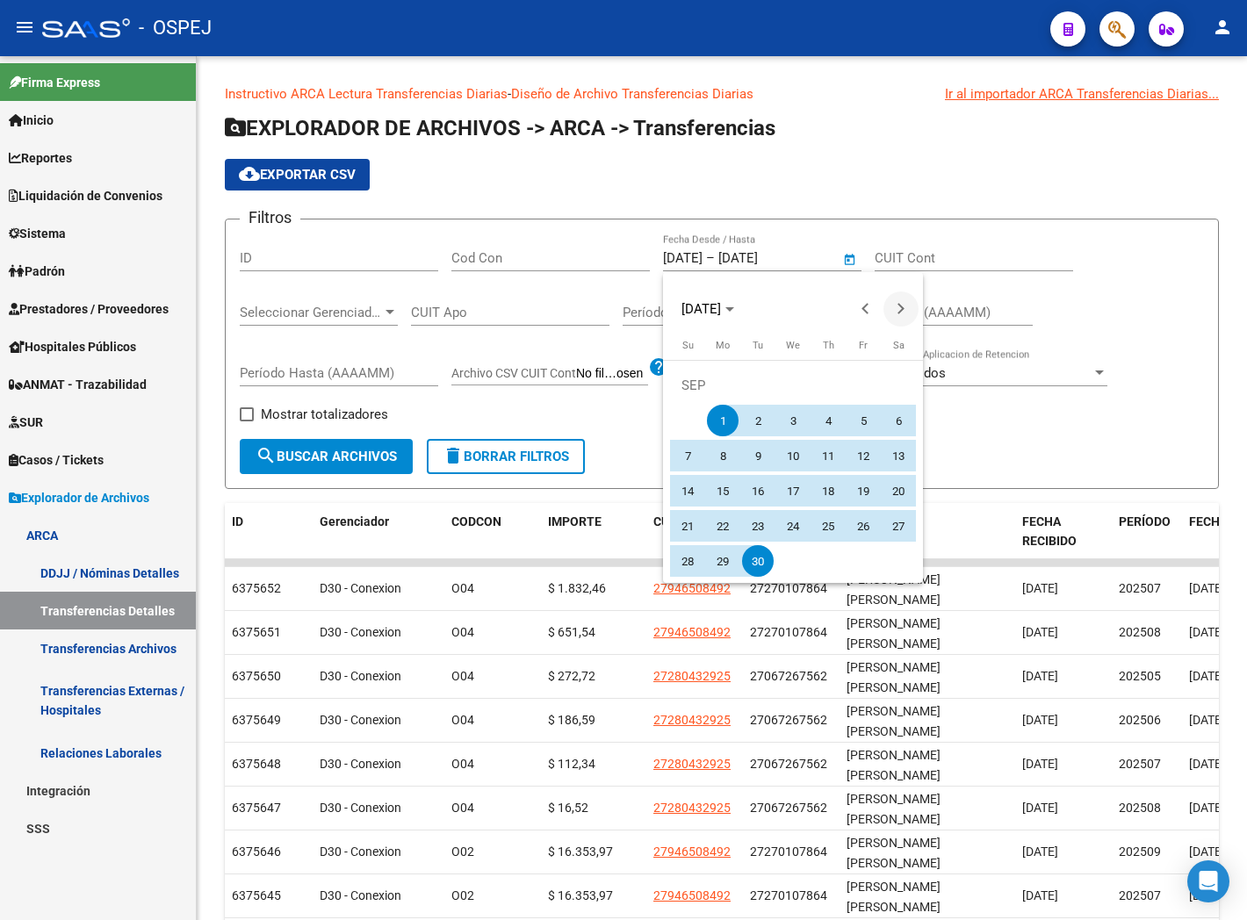
click at [900, 310] on button "Next month" at bounding box center [900, 309] width 35 height 35
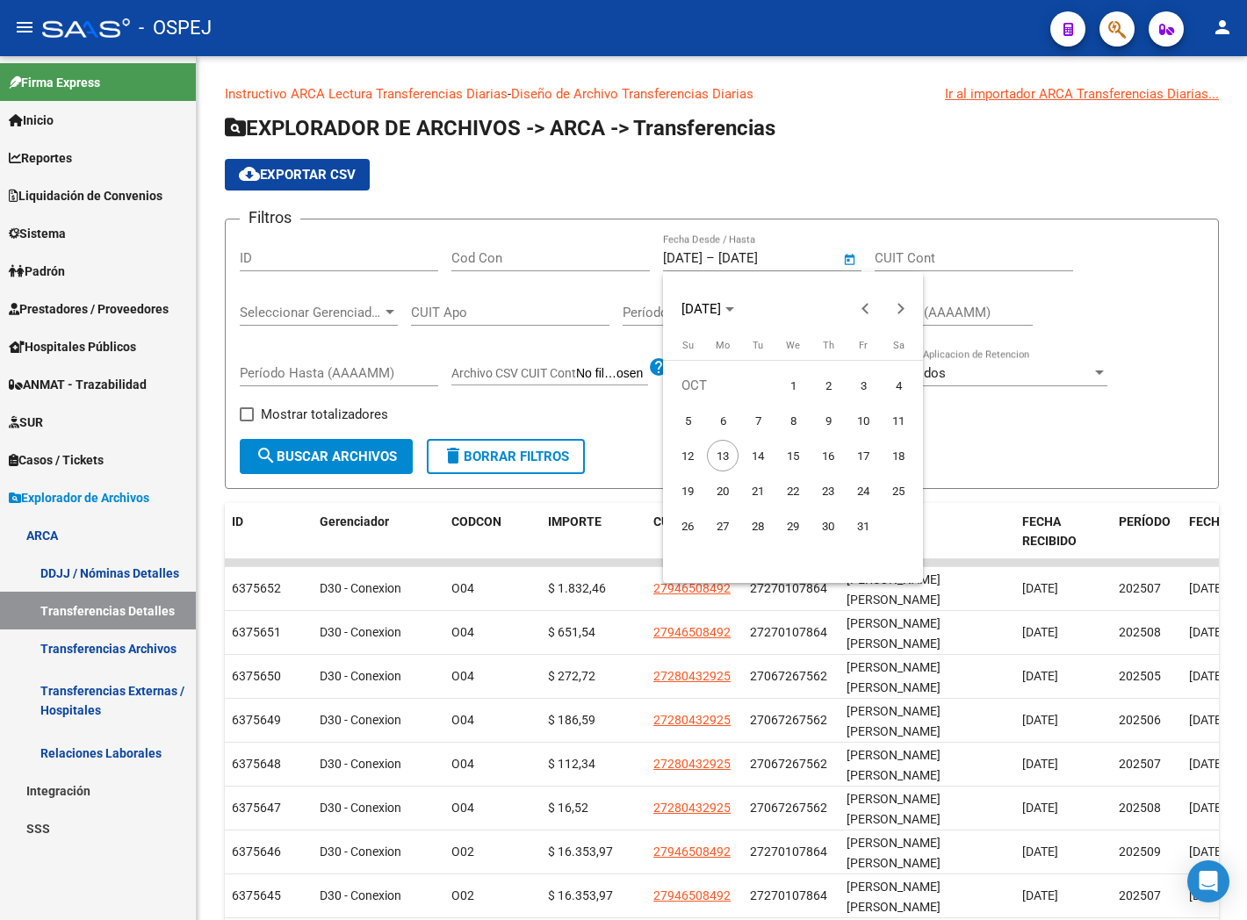
click at [784, 384] on span "1" at bounding box center [793, 386] width 32 height 32
type input "[DATE]"
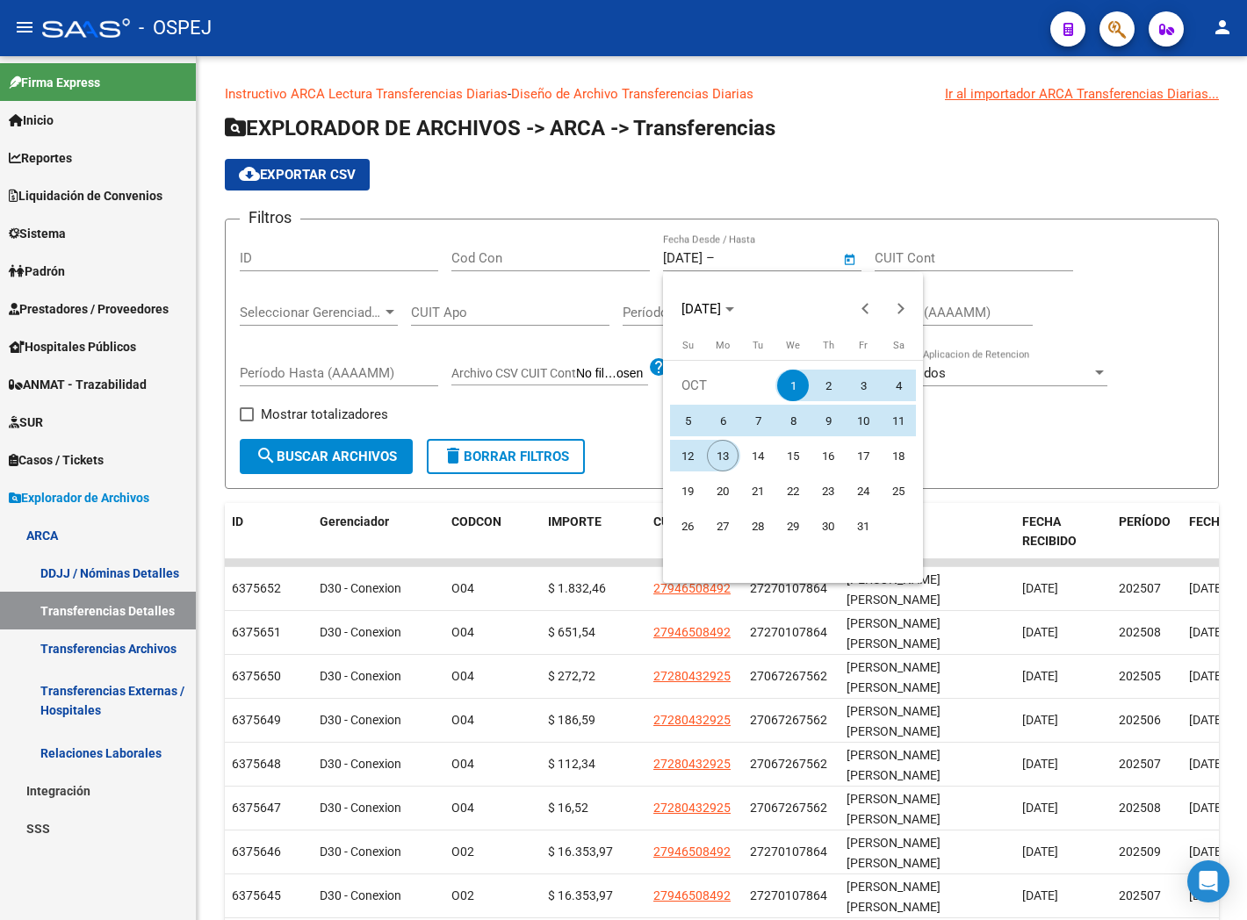
click at [714, 459] on span "13" at bounding box center [723, 456] width 32 height 32
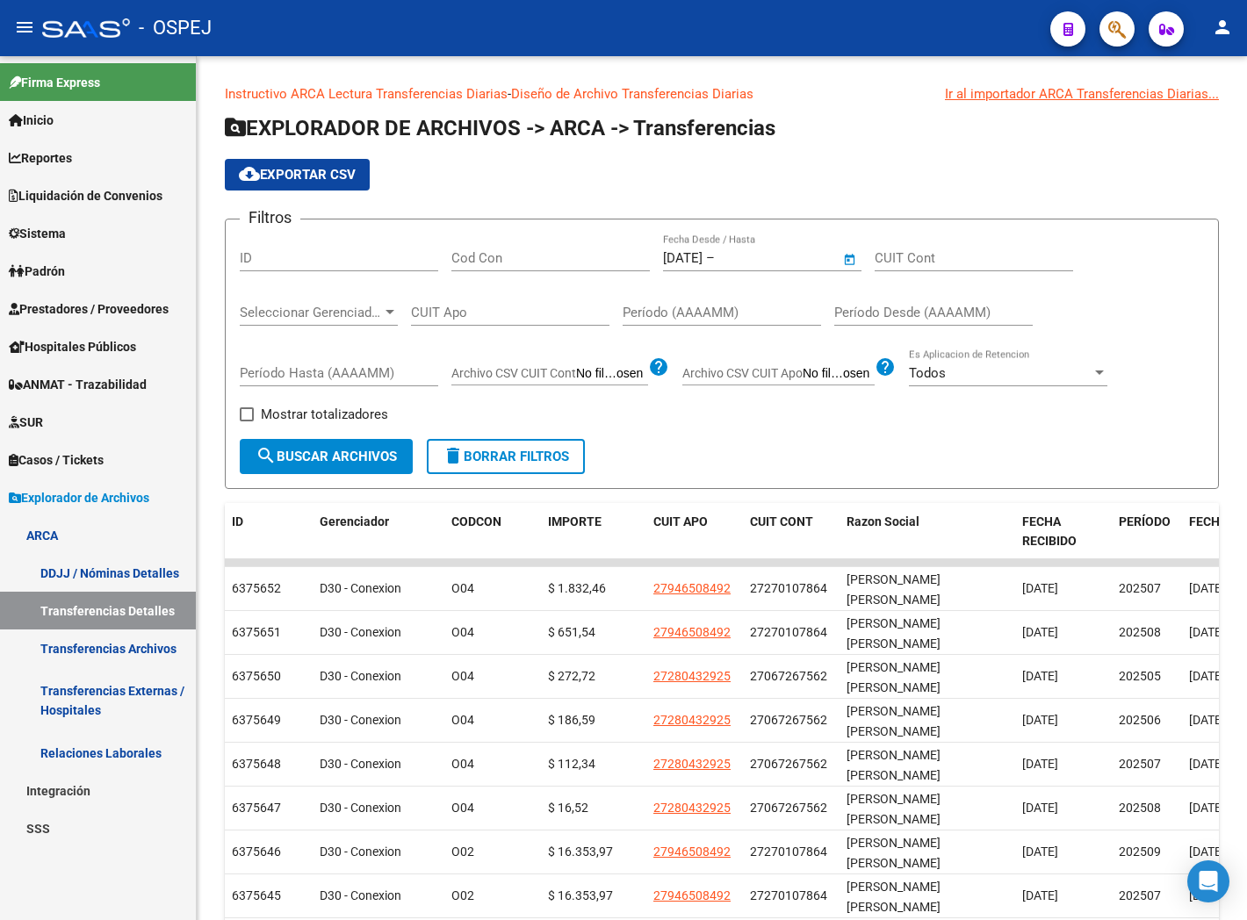
type input "[DATE]"
click at [340, 460] on span "search Buscar Archivos" at bounding box center [326, 457] width 141 height 16
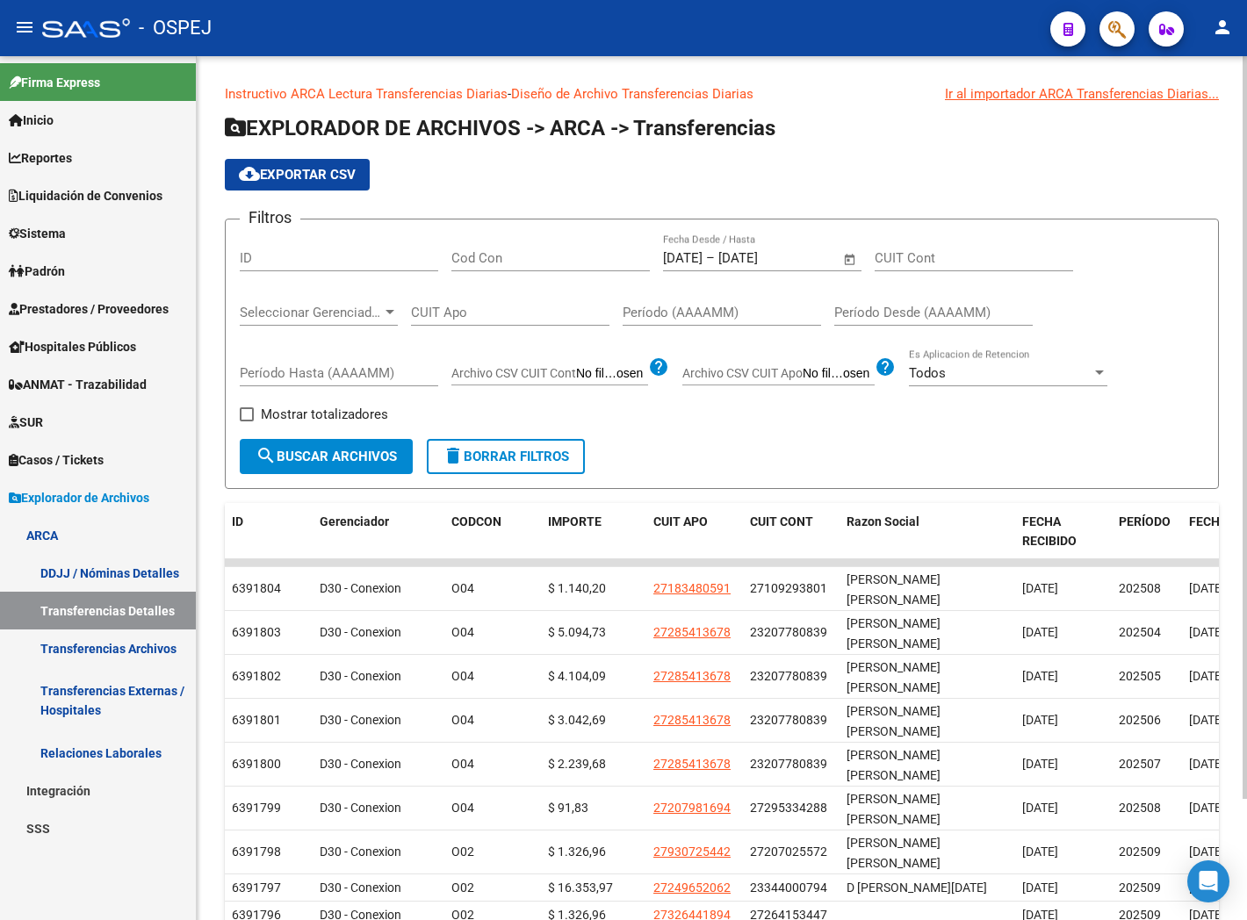
click at [344, 186] on button "cloud_download Exportar CSV" at bounding box center [297, 175] width 145 height 32
